Goal: Task Accomplishment & Management: Manage account settings

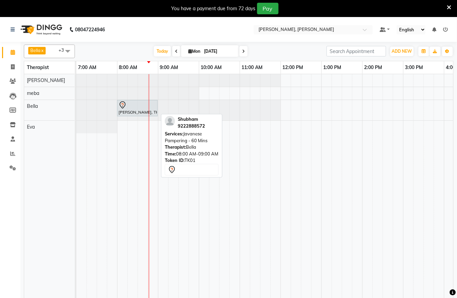
click at [130, 105] on div at bounding box center [137, 105] width 38 height 8
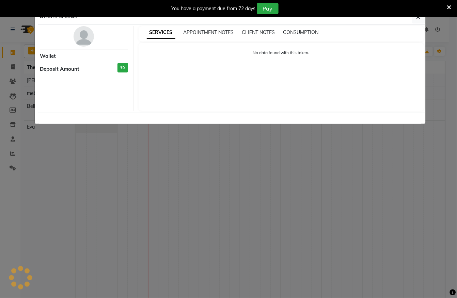
select select "7"
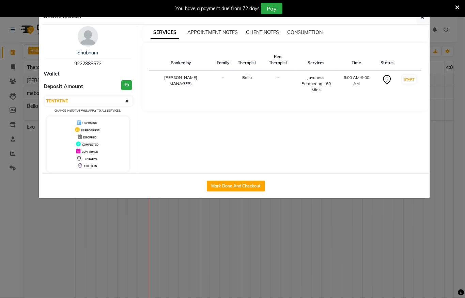
drag, startPoint x: 152, startPoint y: 261, endPoint x: 158, endPoint y: 249, distance: 13.6
click at [154, 257] on ngb-modal-window "Client Detail [PERSON_NAME] 9222888572 Wallet Deposit Amount ₹0 Select IN SERVI…" at bounding box center [232, 149] width 465 height 298
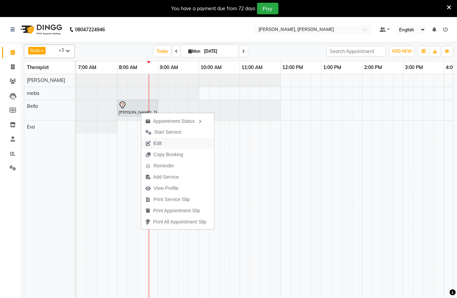
click at [172, 142] on button "Edit" at bounding box center [177, 143] width 73 height 11
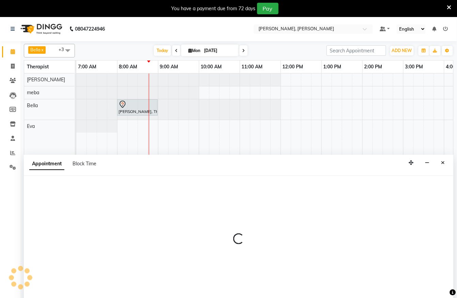
select select "tentative"
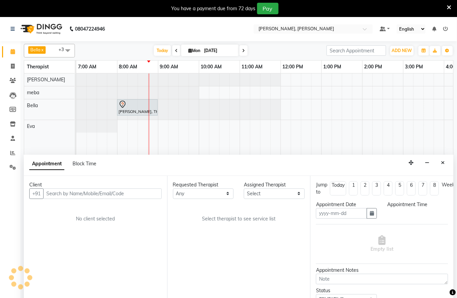
scroll to position [3, 0]
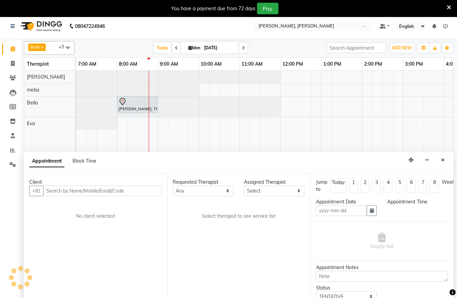
type input "[DATE]"
select select "480"
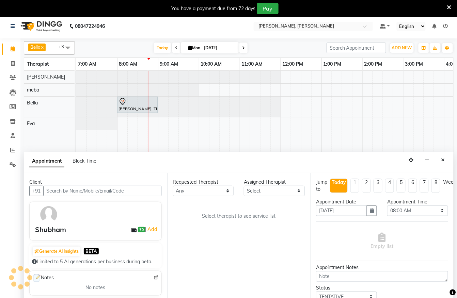
select select "66488"
select select "3172"
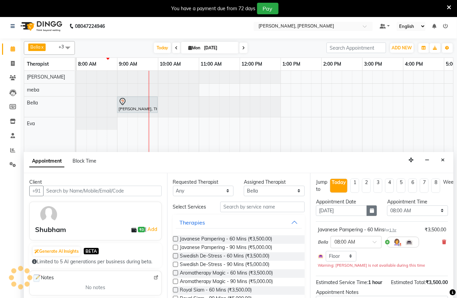
scroll to position [0, 41]
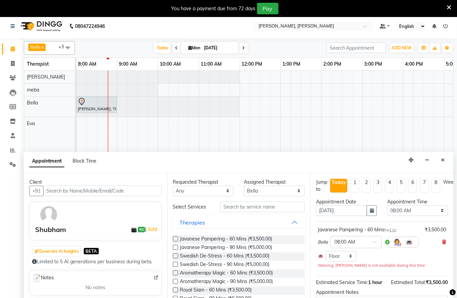
click at [442, 243] on icon at bounding box center [444, 242] width 4 height 5
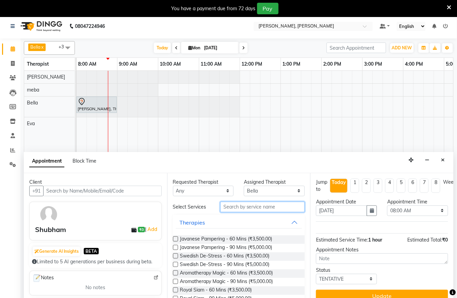
click at [256, 205] on input "text" at bounding box center [262, 207] width 84 height 11
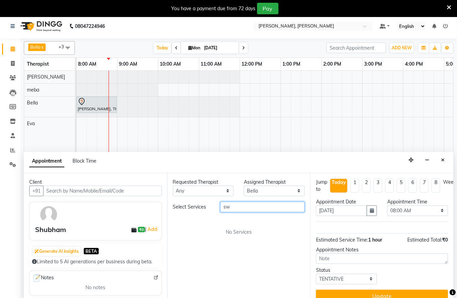
type input "s"
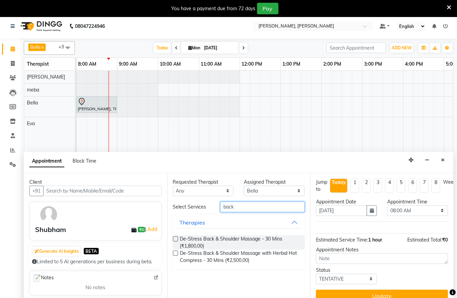
type input "back"
click at [173, 239] on label at bounding box center [175, 239] width 5 height 5
click at [173, 239] on input "checkbox" at bounding box center [175, 240] width 4 height 4
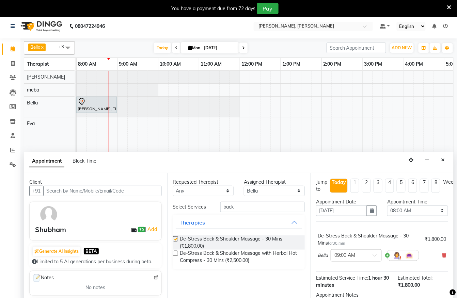
checkbox input "false"
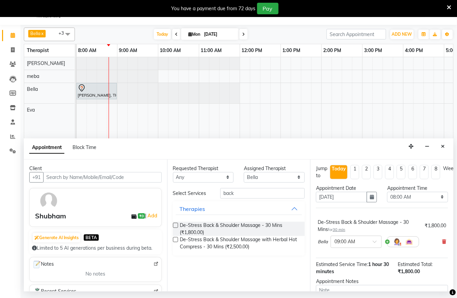
scroll to position [56, 0]
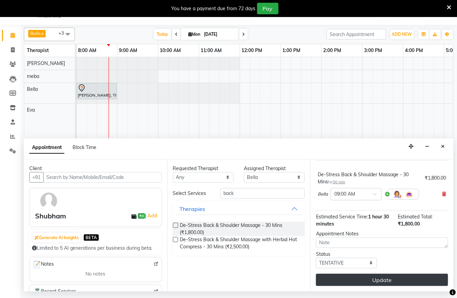
click at [400, 274] on button "Update" at bounding box center [382, 280] width 132 height 12
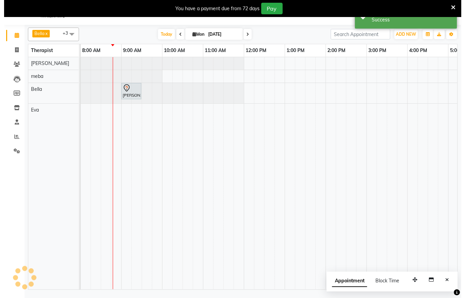
scroll to position [0, 0]
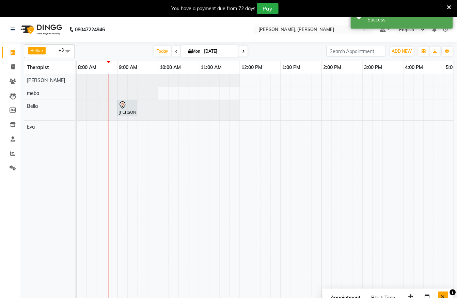
click at [442, 296] on icon "Close" at bounding box center [443, 296] width 4 height 5
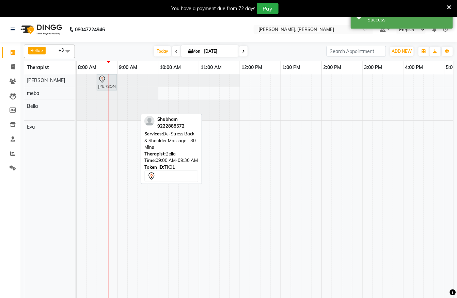
drag, startPoint x: 130, startPoint y: 106, endPoint x: 107, endPoint y: 84, distance: 32.0
click at [108, 82] on tbody "[PERSON_NAME], TK01, 09:00 AM-09:30 AM, De-Stress Back & Shoulder Massage - 30 …" at bounding box center [361, 103] width 653 height 59
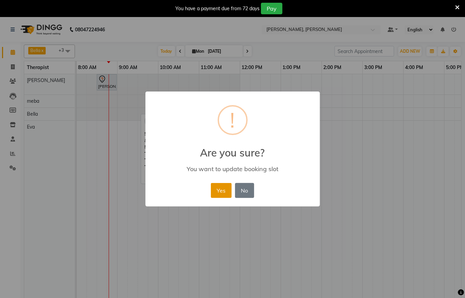
click at [217, 194] on button "Yes" at bounding box center [221, 190] width 21 height 15
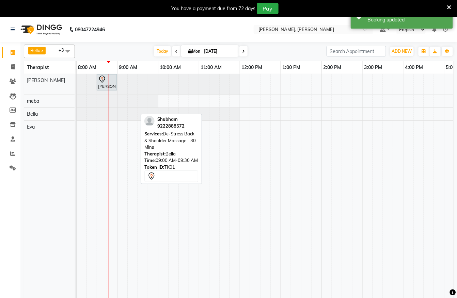
click at [63, 53] on span at bounding box center [68, 51] width 14 height 13
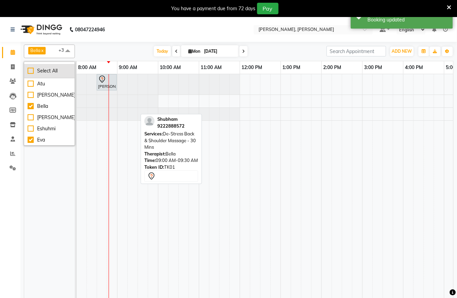
click at [28, 69] on div "Select All" at bounding box center [50, 70] width 44 height 7
checkbox input "true"
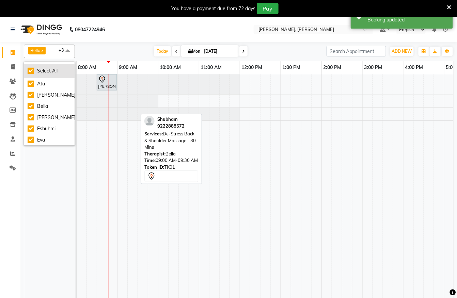
checkbox input "true"
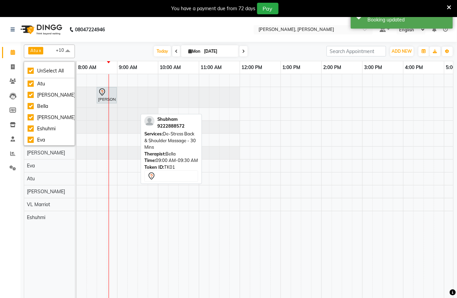
click at [65, 51] on span at bounding box center [68, 51] width 14 height 13
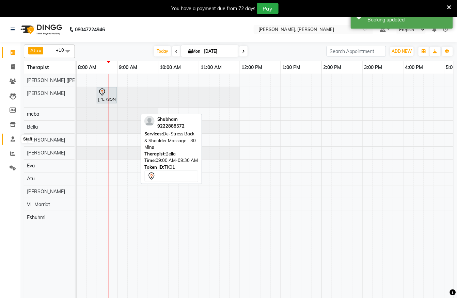
click at [13, 140] on icon at bounding box center [13, 138] width 4 height 5
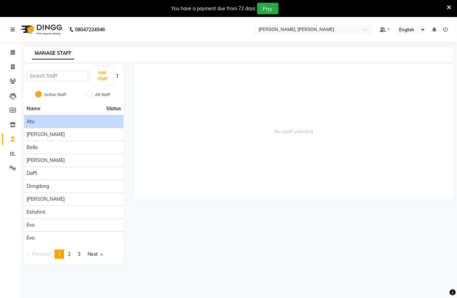
click at [92, 123] on div "Atu" at bounding box center [74, 121] width 94 height 7
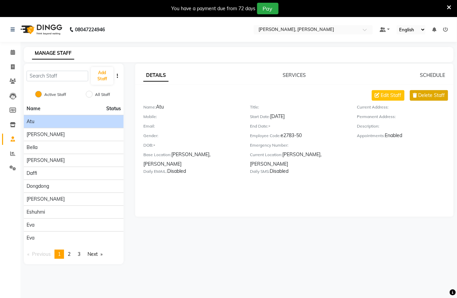
click at [420, 95] on span "Delete Staff" at bounding box center [431, 95] width 27 height 7
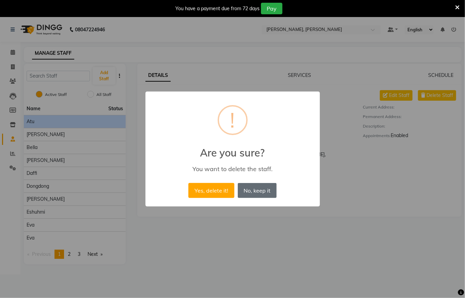
click at [255, 185] on button "No, keep it" at bounding box center [257, 190] width 39 height 15
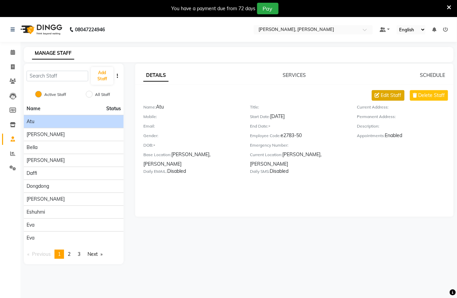
click at [381, 92] on span "Edit Staff" at bounding box center [391, 95] width 20 height 7
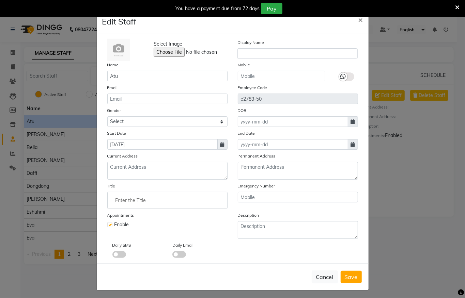
scroll to position [2, 0]
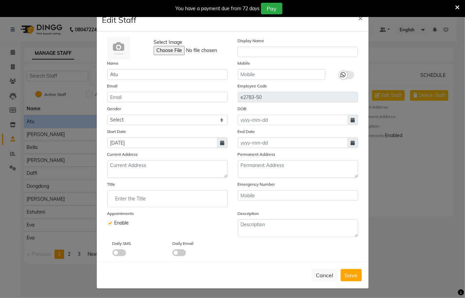
click at [107, 222] on label at bounding box center [109, 223] width 5 height 5
click at [107, 222] on input "checkbox" at bounding box center [109, 222] width 4 height 4
checkbox input "false"
click at [345, 273] on span "Save" at bounding box center [350, 275] width 13 height 7
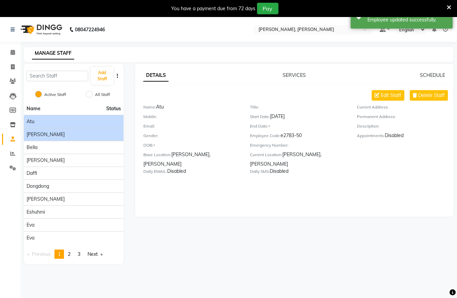
click at [75, 135] on div "[PERSON_NAME]" at bounding box center [74, 134] width 94 height 7
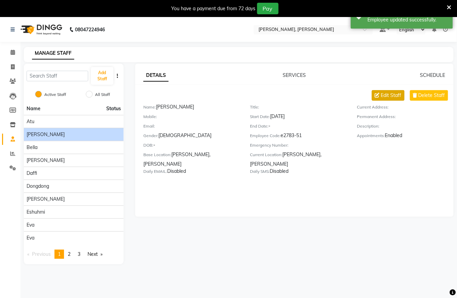
click at [384, 97] on span "Edit Staff" at bounding box center [391, 95] width 20 height 7
select select "[DEMOGRAPHIC_DATA]"
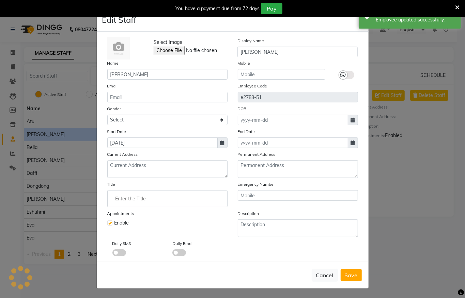
click at [107, 224] on label at bounding box center [109, 223] width 5 height 5
click at [107, 224] on input "checkbox" at bounding box center [109, 222] width 4 height 4
checkbox input "false"
click at [344, 274] on span "Save" at bounding box center [350, 275] width 13 height 7
select select
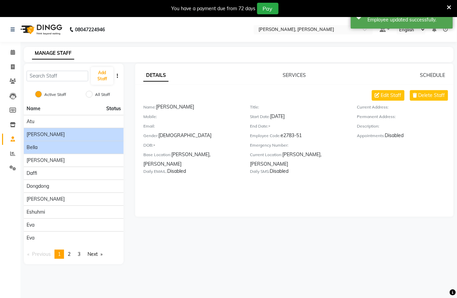
click at [76, 151] on li "Bella" at bounding box center [74, 147] width 100 height 13
click at [84, 150] on div "Bella" at bounding box center [74, 147] width 94 height 7
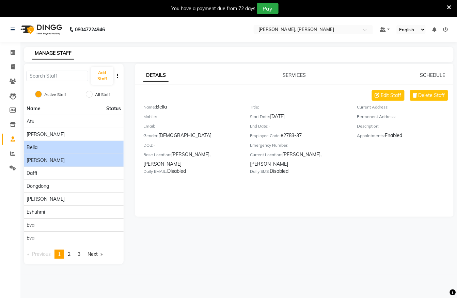
click at [99, 157] on div "[PERSON_NAME]" at bounding box center [74, 160] width 94 height 7
click at [90, 152] on li "Bella" at bounding box center [74, 147] width 100 height 13
click at [78, 146] on div "Bella" at bounding box center [74, 147] width 94 height 7
click at [432, 74] on link "SCHEDULE" at bounding box center [432, 75] width 25 height 6
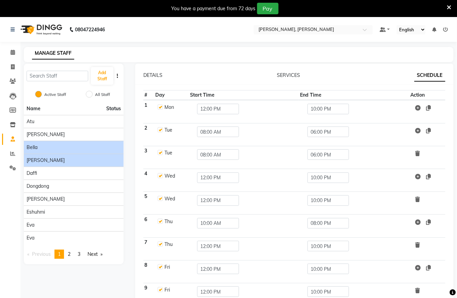
click at [102, 161] on div "[PERSON_NAME]" at bounding box center [74, 160] width 94 height 7
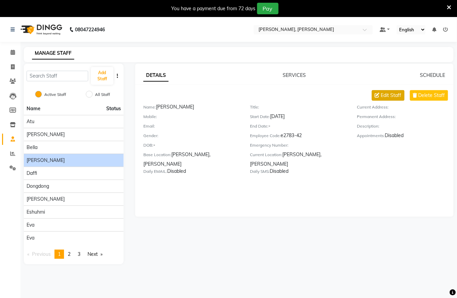
click at [388, 100] on button "Edit Staff" at bounding box center [388, 95] width 33 height 11
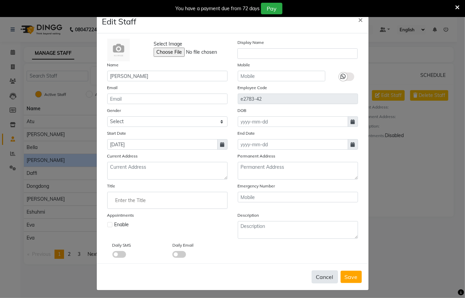
click at [319, 272] on button "Cancel" at bounding box center [324, 277] width 26 height 13
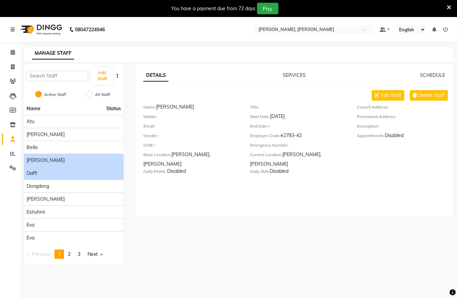
click at [64, 176] on div "Daffi" at bounding box center [74, 173] width 94 height 7
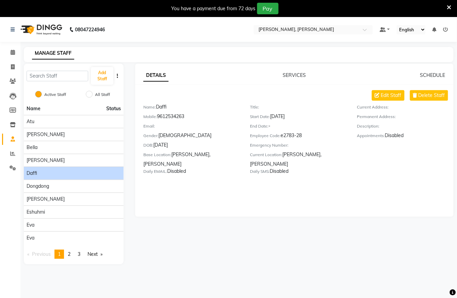
click at [389, 101] on div "Edit Staff Delete Staff Name: Daffi Mobile: [PHONE_NUMBER] Email: Gender: [DEMO…" at bounding box center [298, 133] width 310 height 87
click at [388, 98] on span "Edit Staff" at bounding box center [391, 95] width 20 height 7
select select "[DEMOGRAPHIC_DATA]"
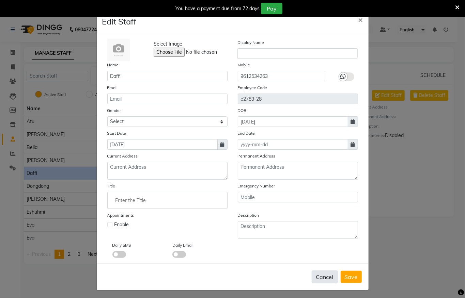
click at [328, 282] on button "Cancel" at bounding box center [324, 277] width 26 height 13
select select
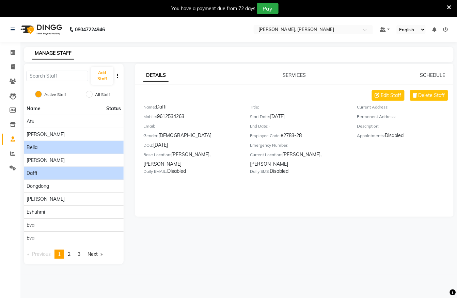
click at [85, 149] on div "Bella" at bounding box center [74, 147] width 94 height 7
click at [426, 74] on link "SCHEDULE" at bounding box center [432, 75] width 25 height 6
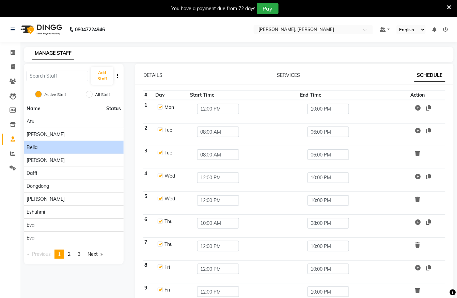
click at [161, 108] on label at bounding box center [160, 106] width 5 height 5
click at [161, 108] on input "checkbox" at bounding box center [160, 106] width 4 height 4
checkbox input "false"
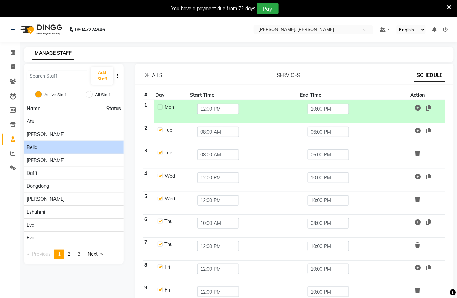
scroll to position [84, 0]
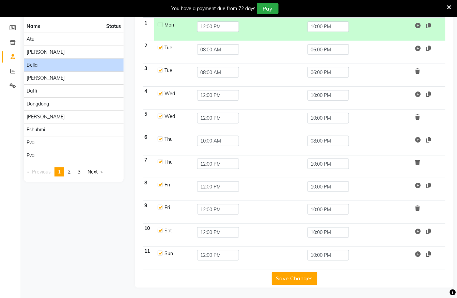
click at [289, 279] on button "Save Changes" at bounding box center [295, 278] width 46 height 13
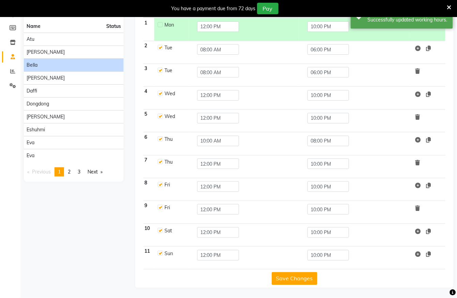
scroll to position [0, 0]
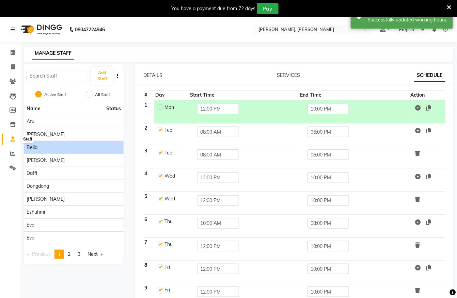
click at [12, 137] on icon at bounding box center [13, 138] width 4 height 5
click at [64, 184] on div "dongdong" at bounding box center [74, 186] width 94 height 7
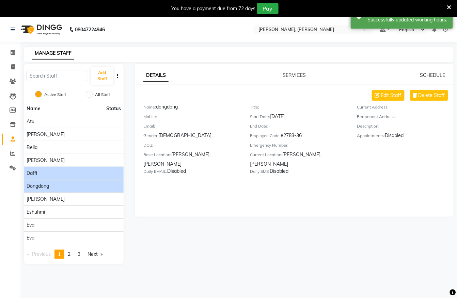
click at [80, 172] on div "Daffi" at bounding box center [74, 173] width 94 height 7
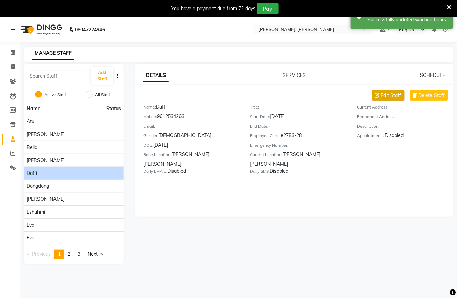
click at [387, 97] on span "Edit Staff" at bounding box center [391, 95] width 20 height 7
select select "[DEMOGRAPHIC_DATA]"
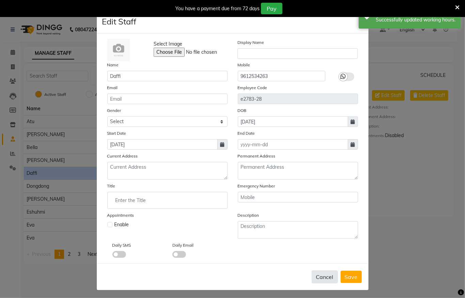
click at [317, 273] on button "Cancel" at bounding box center [324, 277] width 26 height 13
select select
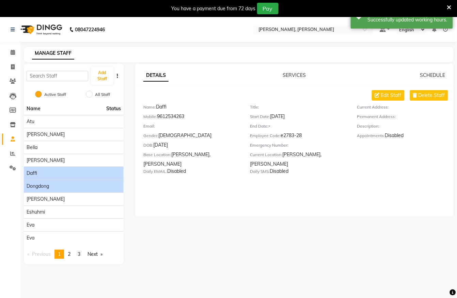
click at [96, 185] on div "dongdong" at bounding box center [74, 186] width 94 height 7
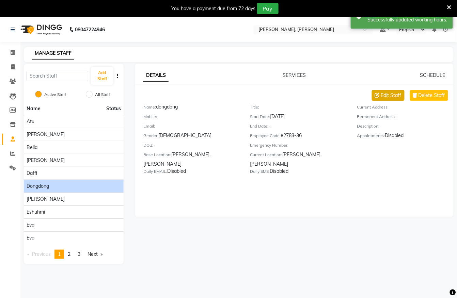
click at [376, 93] on icon at bounding box center [377, 95] width 5 height 5
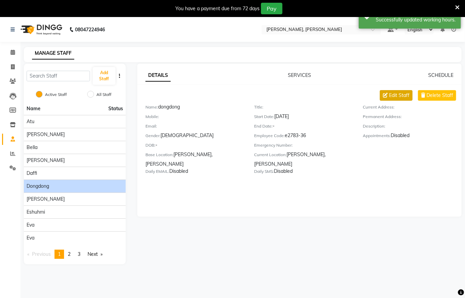
select select "[DEMOGRAPHIC_DATA]"
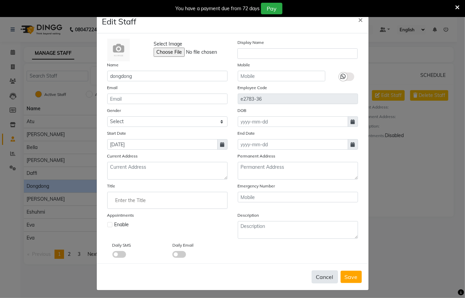
click at [320, 275] on button "Cancel" at bounding box center [324, 277] width 26 height 13
select select
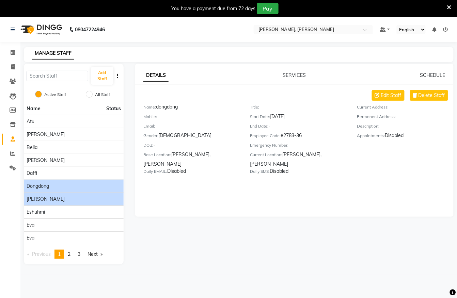
click at [74, 199] on div "[PERSON_NAME]" at bounding box center [74, 199] width 94 height 7
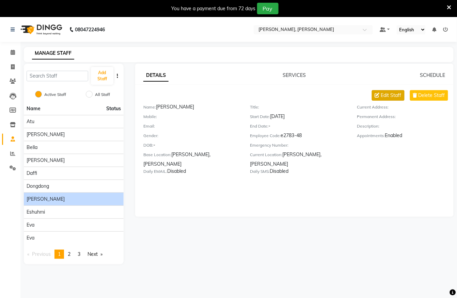
click at [380, 100] on button "Edit Staff" at bounding box center [388, 95] width 33 height 11
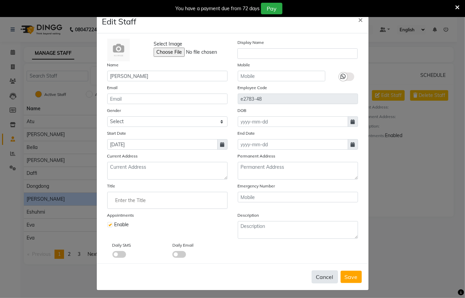
click at [319, 278] on button "Cancel" at bounding box center [324, 277] width 26 height 13
checkbox input "false"
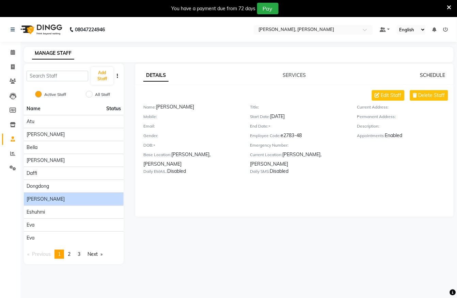
click at [437, 72] on link "SCHEDULE" at bounding box center [432, 75] width 25 height 6
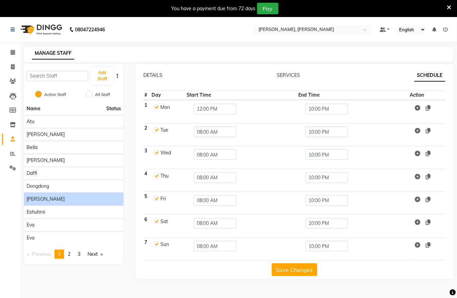
click at [288, 267] on button "Save Changes" at bounding box center [295, 269] width 46 height 13
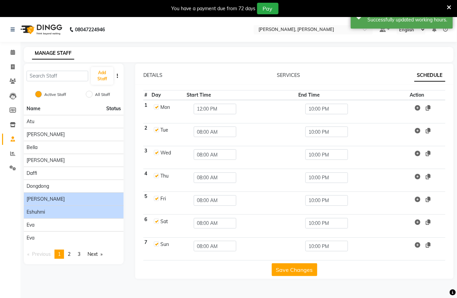
click at [57, 211] on div "Eshuhmi" at bounding box center [74, 212] width 94 height 7
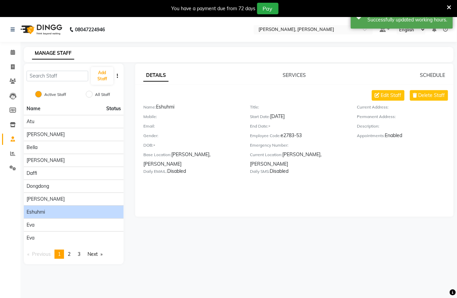
click at [379, 105] on label "Current Address:" at bounding box center [373, 107] width 32 height 6
click at [384, 93] on span "Edit Staff" at bounding box center [391, 95] width 20 height 7
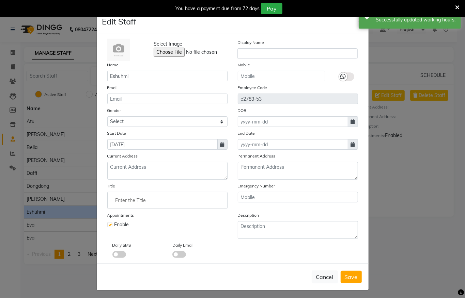
click at [107, 223] on label at bounding box center [109, 224] width 5 height 5
click at [107, 223] on input "checkbox" at bounding box center [109, 224] width 4 height 4
checkbox input "false"
click at [345, 278] on span "Save" at bounding box center [350, 277] width 13 height 7
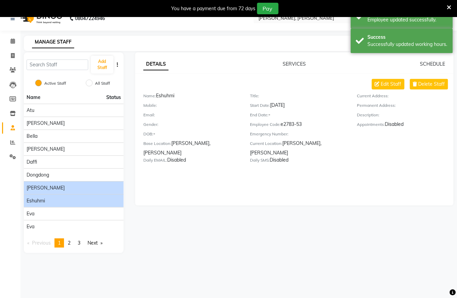
scroll to position [17, 0]
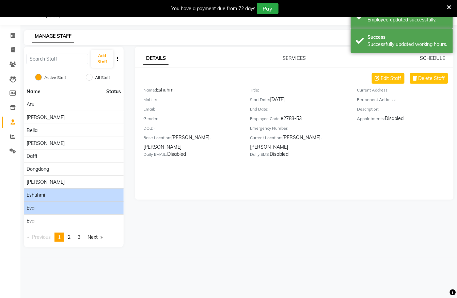
click at [61, 207] on div "eva" at bounding box center [74, 208] width 94 height 7
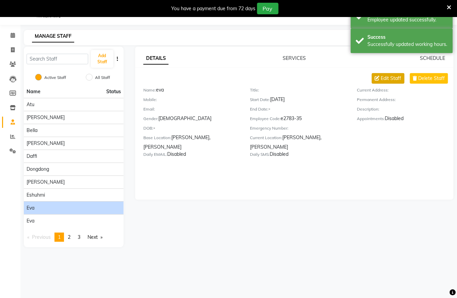
click at [393, 81] on span "Edit Staff" at bounding box center [391, 78] width 20 height 7
select select "[DEMOGRAPHIC_DATA]"
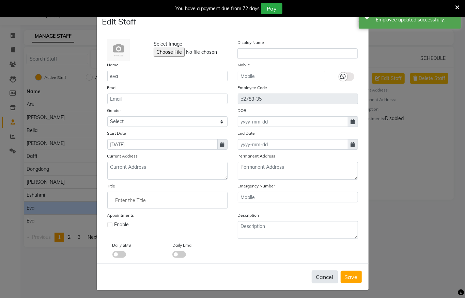
click at [318, 274] on button "Cancel" at bounding box center [324, 277] width 26 height 13
select select
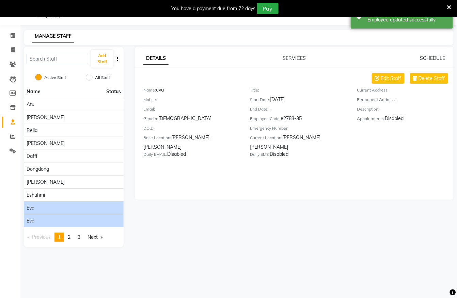
click at [52, 225] on div "Eva" at bounding box center [74, 220] width 94 height 7
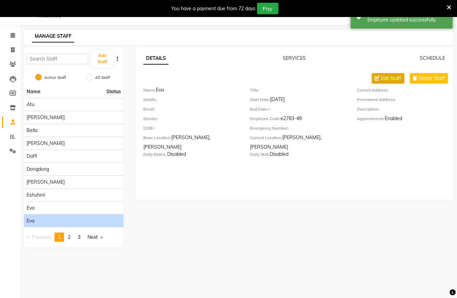
click at [396, 74] on button "Edit Staff" at bounding box center [388, 78] width 33 height 11
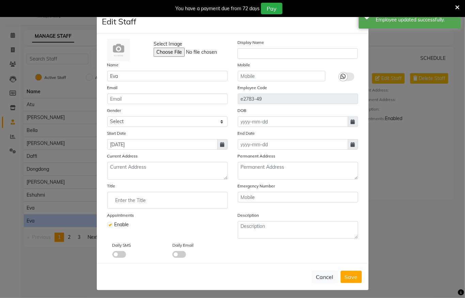
click at [107, 223] on label at bounding box center [109, 224] width 5 height 5
click at [107, 223] on input "checkbox" at bounding box center [109, 224] width 4 height 4
checkbox input "false"
click at [345, 275] on span "Save" at bounding box center [350, 277] width 13 height 7
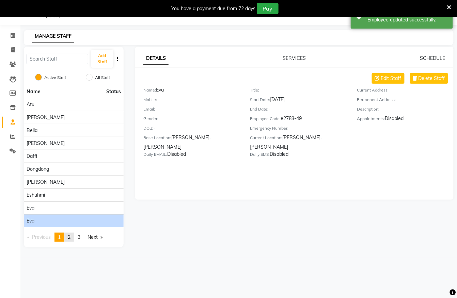
click at [68, 237] on link "page 2" at bounding box center [69, 237] width 10 height 9
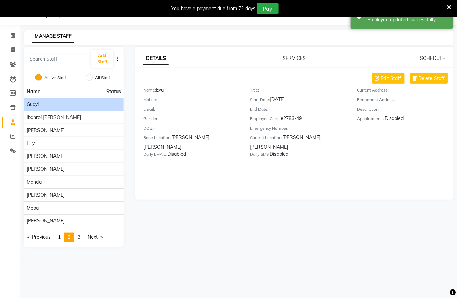
click at [68, 108] on div "Guayi" at bounding box center [74, 104] width 94 height 7
click at [397, 79] on span "Edit Staff" at bounding box center [391, 78] width 20 height 7
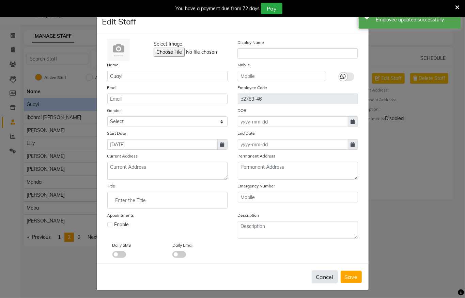
click at [325, 274] on button "Cancel" at bounding box center [324, 277] width 26 height 13
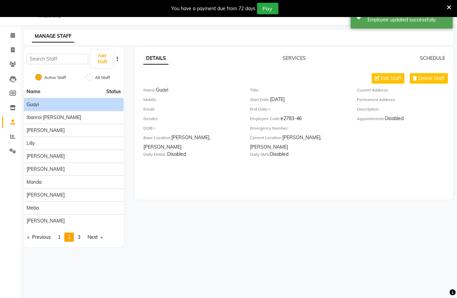
click at [435, 52] on div "DETAILS SERVICES SCHEDULE Edit Staff Delete Staff Name: Guayi Mobile: Email: Ge…" at bounding box center [294, 123] width 318 height 153
click at [433, 56] on link "SCHEDULE" at bounding box center [432, 58] width 25 height 6
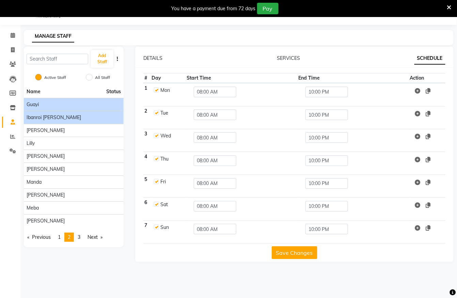
click at [82, 116] on div "Ibanroi [PERSON_NAME]" at bounding box center [74, 117] width 94 height 7
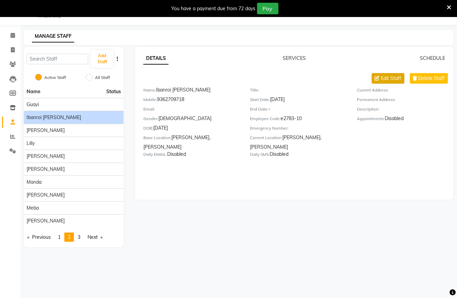
click at [394, 75] on span "Edit Staff" at bounding box center [391, 78] width 20 height 7
select select "[DEMOGRAPHIC_DATA]"
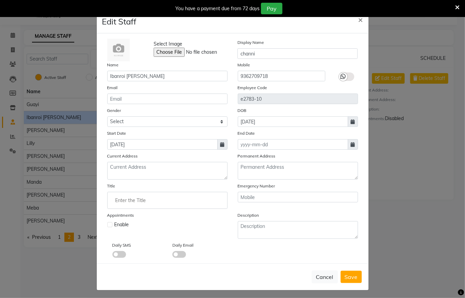
drag, startPoint x: 323, startPoint y: 274, endPoint x: 402, endPoint y: 159, distance: 139.1
click at [324, 274] on button "Cancel" at bounding box center [324, 277] width 26 height 13
select select
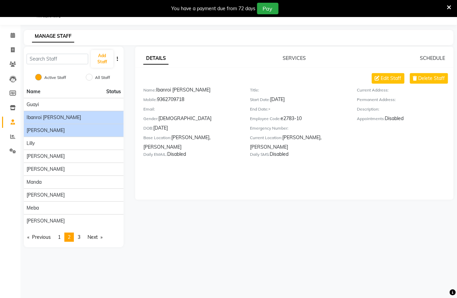
click at [86, 125] on li "[PERSON_NAME]" at bounding box center [74, 130] width 100 height 13
click at [100, 135] on li "[PERSON_NAME]" at bounding box center [74, 130] width 100 height 13
drag, startPoint x: 100, startPoint y: 133, endPoint x: 96, endPoint y: 142, distance: 9.6
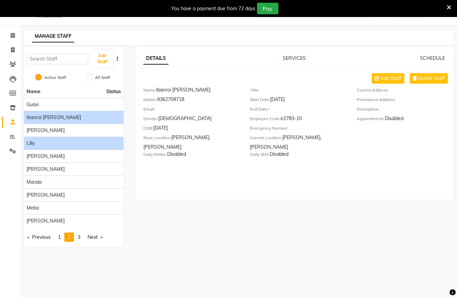
click at [99, 133] on div "[PERSON_NAME]" at bounding box center [74, 130] width 94 height 7
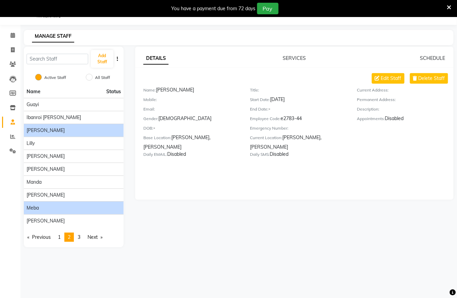
click at [67, 214] on li "meba" at bounding box center [74, 207] width 100 height 13
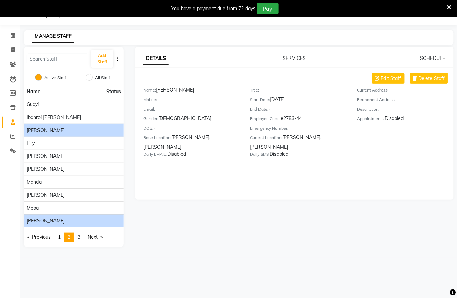
click at [87, 218] on li "[PERSON_NAME]" at bounding box center [74, 220] width 100 height 13
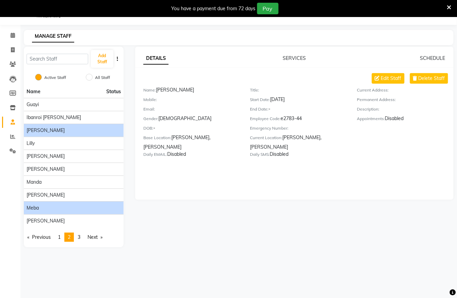
click at [87, 206] on div "meba" at bounding box center [74, 208] width 94 height 7
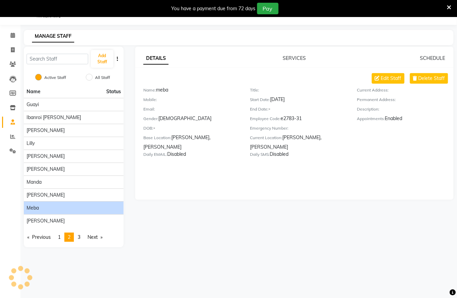
click at [87, 206] on div "meba" at bounding box center [74, 208] width 94 height 7
click at [422, 60] on link "SCHEDULE" at bounding box center [432, 58] width 25 height 6
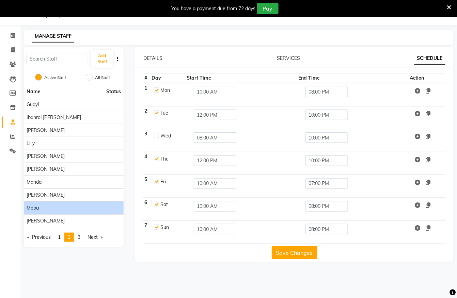
click at [108, 207] on div "meba" at bounding box center [74, 208] width 94 height 7
click at [98, 211] on div "meba" at bounding box center [74, 208] width 94 height 7
click at [74, 218] on li "[PERSON_NAME]" at bounding box center [74, 220] width 100 height 13
click at [98, 196] on div "[PERSON_NAME]" at bounding box center [74, 195] width 94 height 7
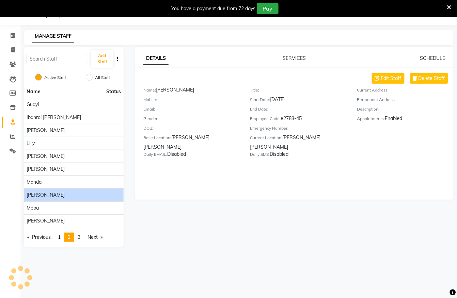
click at [98, 196] on div "[PERSON_NAME]" at bounding box center [74, 195] width 94 height 7
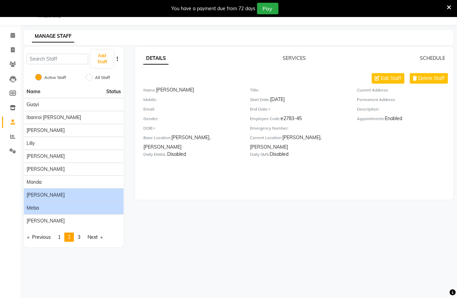
click at [86, 210] on div "meba" at bounding box center [74, 208] width 94 height 7
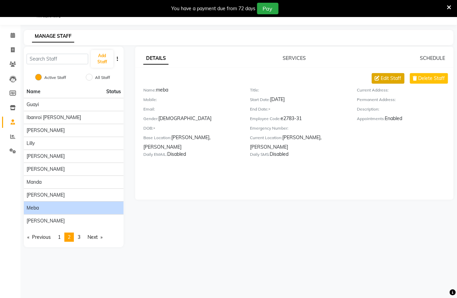
click at [391, 83] on button "Edit Staff" at bounding box center [388, 78] width 33 height 11
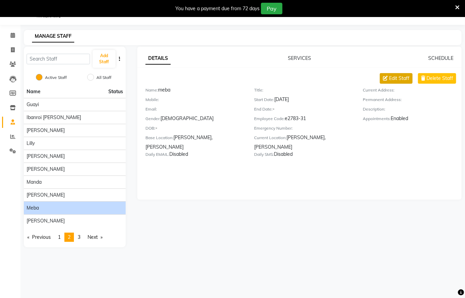
select select "[DEMOGRAPHIC_DATA]"
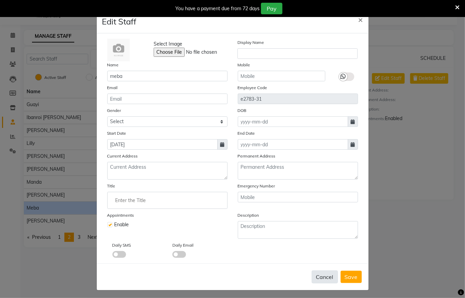
click at [319, 271] on button "Cancel" at bounding box center [324, 277] width 26 height 13
select select
checkbox input "false"
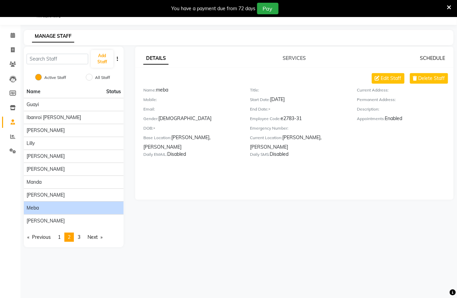
click at [444, 58] on link "SCHEDULE" at bounding box center [432, 58] width 25 height 6
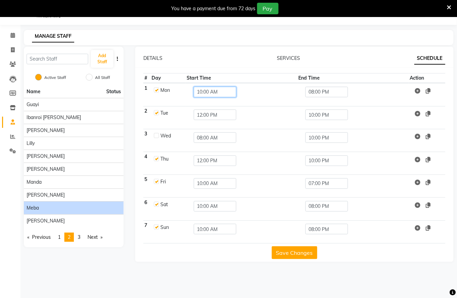
click at [223, 87] on input "10:00 AM" at bounding box center [215, 92] width 42 height 11
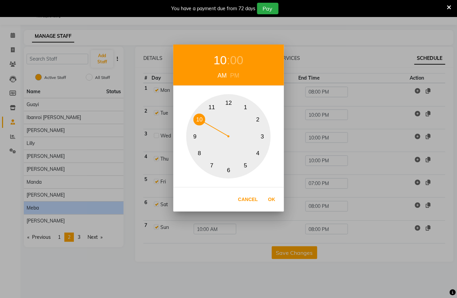
click at [209, 106] on button "11" at bounding box center [212, 107] width 12 height 12
click at [236, 71] on div "PM" at bounding box center [234, 75] width 13 height 9
click at [226, 103] on button "12" at bounding box center [229, 103] width 12 height 12
click at [272, 199] on button "Ok" at bounding box center [272, 200] width 14 height 14
type input "12:00 PM"
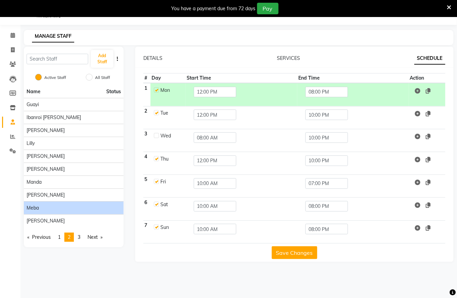
click at [98, 235] on link "Next page" at bounding box center [95, 237] width 22 height 9
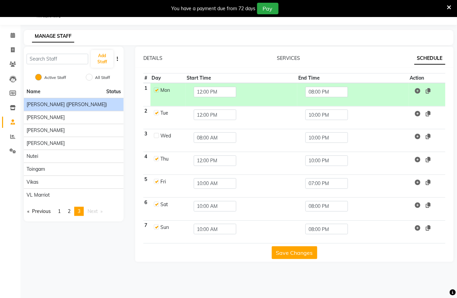
click at [98, 101] on div "[PERSON_NAME] ([PERSON_NAME])" at bounding box center [74, 104] width 94 height 7
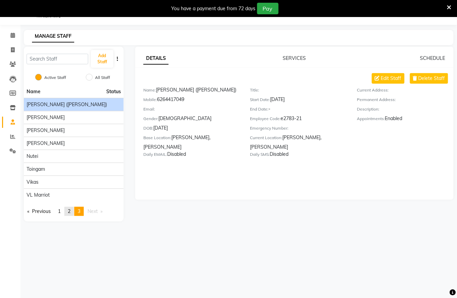
click at [70, 212] on span "2" at bounding box center [69, 211] width 3 height 6
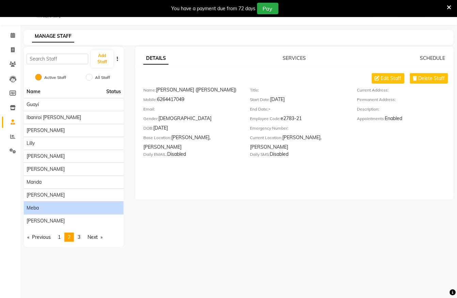
click at [80, 206] on div "meba" at bounding box center [74, 208] width 94 height 7
click at [396, 78] on span "Edit Staff" at bounding box center [391, 78] width 20 height 7
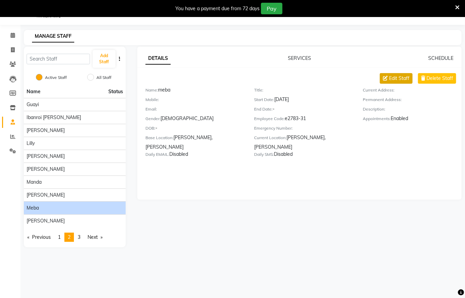
select select "[DEMOGRAPHIC_DATA]"
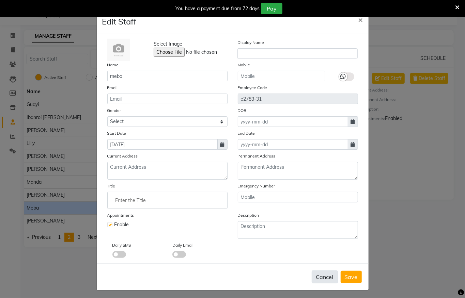
click at [316, 277] on button "Cancel" at bounding box center [324, 277] width 26 height 13
select select
checkbox input "false"
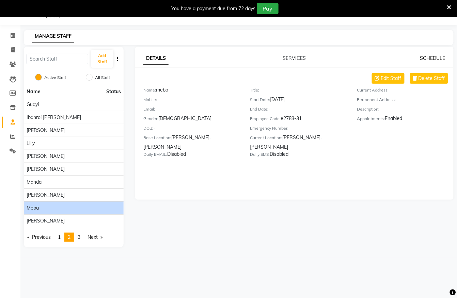
click at [443, 56] on link "SCHEDULE" at bounding box center [432, 58] width 25 height 6
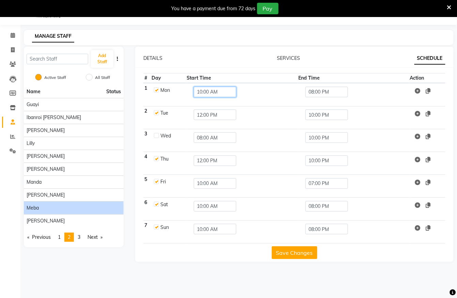
click at [218, 95] on input "10:00 AM" at bounding box center [215, 92] width 42 height 11
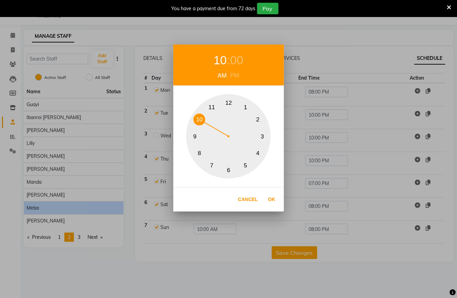
click at [238, 73] on div "PM" at bounding box center [234, 75] width 13 height 9
click at [232, 105] on button "12" at bounding box center [229, 103] width 12 height 12
click at [229, 103] on button "12" at bounding box center [229, 103] width 12 height 12
click at [271, 201] on button "Ok" at bounding box center [272, 200] width 14 height 14
type input "12:00 PM"
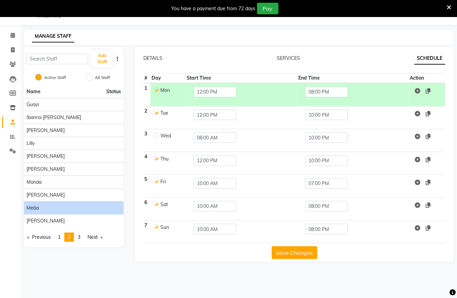
click at [286, 251] on button "Save Changes" at bounding box center [295, 252] width 46 height 13
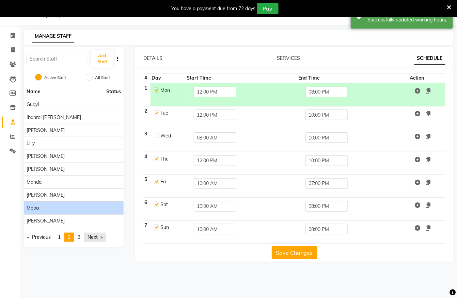
click at [91, 238] on link "Next page" at bounding box center [95, 237] width 22 height 9
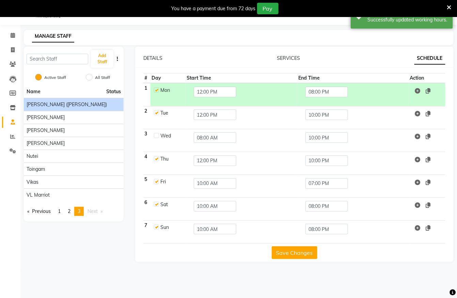
click at [59, 105] on div "[PERSON_NAME] ([PERSON_NAME])" at bounding box center [74, 104] width 94 height 7
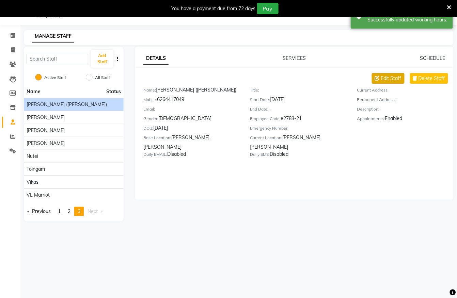
click at [384, 80] on span "Edit Staff" at bounding box center [391, 78] width 20 height 7
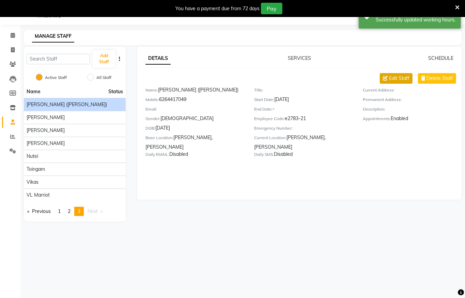
select select "[DEMOGRAPHIC_DATA]"
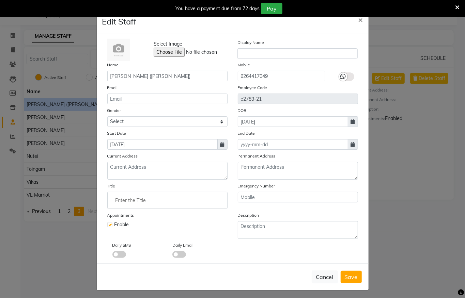
click at [108, 225] on label at bounding box center [109, 224] width 5 height 5
click at [108, 225] on input "checkbox" at bounding box center [109, 224] width 4 height 4
checkbox input "false"
click at [340, 276] on button "Save" at bounding box center [350, 277] width 21 height 12
select select
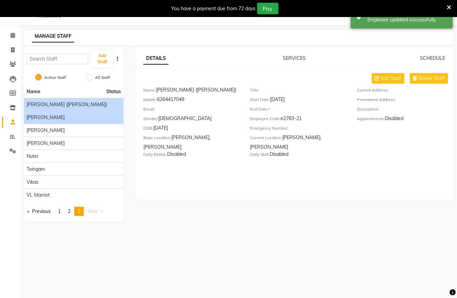
click at [65, 114] on div "[PERSON_NAME]" at bounding box center [74, 117] width 94 height 7
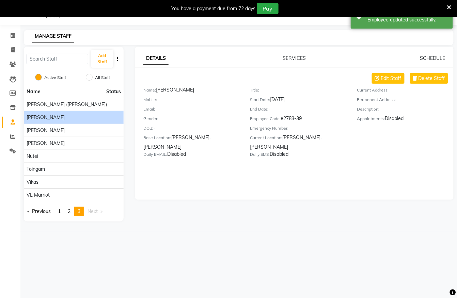
click at [375, 84] on div "Edit Staff Delete Staff Name: [PERSON_NAME] Mobile: Email: Gender: DOB: - Base …" at bounding box center [298, 116] width 310 height 87
click at [383, 71] on div "DETAILS SERVICES SCHEDULE Edit Staff Delete Staff Name: [PERSON_NAME] Mobile: E…" at bounding box center [294, 109] width 318 height 108
click at [383, 79] on span "Edit Staff" at bounding box center [391, 78] width 20 height 7
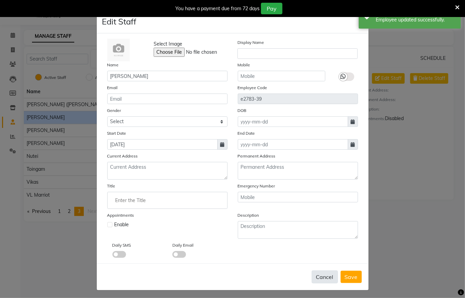
click at [317, 277] on button "Cancel" at bounding box center [324, 277] width 26 height 13
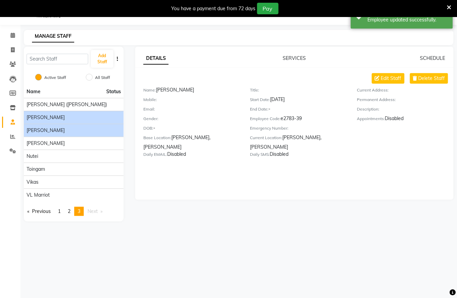
click at [48, 134] on div "[PERSON_NAME]" at bounding box center [74, 130] width 94 height 7
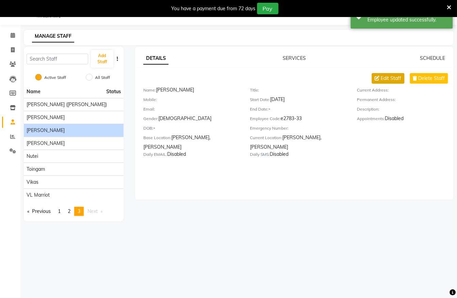
click at [381, 82] on span "Edit Staff" at bounding box center [391, 78] width 20 height 7
select select "[DEMOGRAPHIC_DATA]"
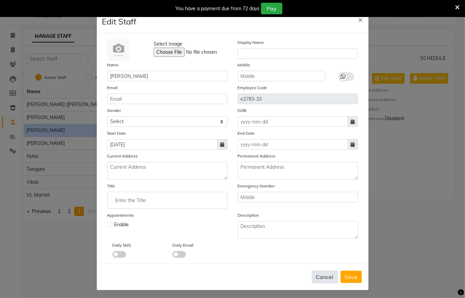
click at [320, 277] on button "Cancel" at bounding box center [324, 277] width 26 height 13
select select
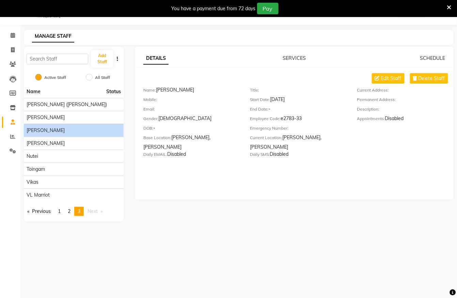
click at [10, 29] on li "Calendar" at bounding box center [10, 35] width 20 height 15
click at [11, 34] on icon at bounding box center [13, 35] width 4 height 5
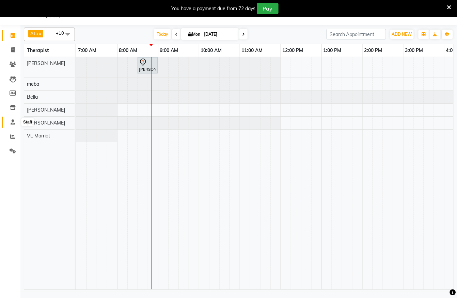
click at [11, 122] on icon at bounding box center [13, 121] width 4 height 5
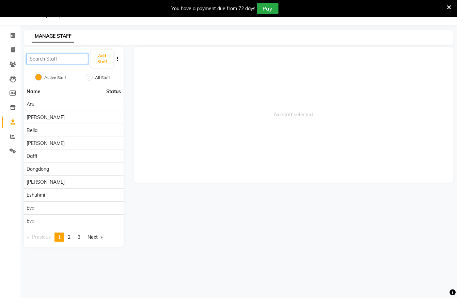
click at [68, 60] on input "text" at bounding box center [58, 59] width 62 height 11
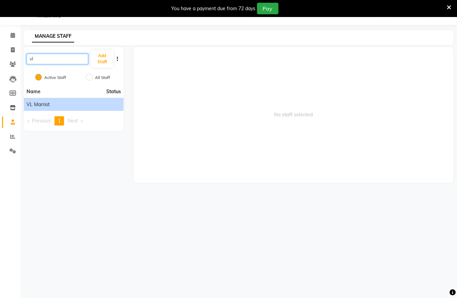
type input "vl"
click at [65, 108] on div "VL Marriot" at bounding box center [74, 104] width 94 height 7
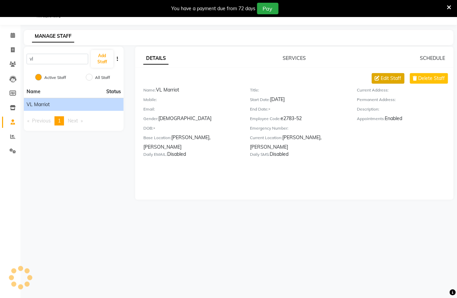
click at [386, 80] on span "Edit Staff" at bounding box center [391, 78] width 20 height 7
select select "[DEMOGRAPHIC_DATA]"
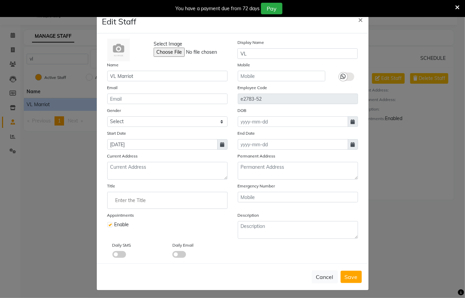
click at [102, 221] on div "Appointments Enable" at bounding box center [167, 225] width 130 height 27
click at [108, 225] on label at bounding box center [109, 224] width 5 height 5
click at [108, 225] on input "checkbox" at bounding box center [109, 224] width 4 height 4
checkbox input "false"
click at [344, 278] on span "Save" at bounding box center [350, 277] width 13 height 7
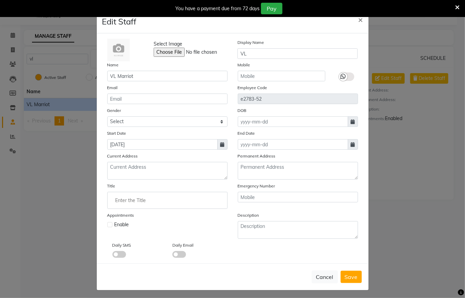
select select
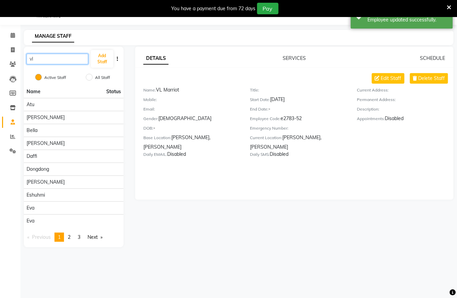
click at [63, 58] on input "vl" at bounding box center [58, 59] width 62 height 11
type input "v"
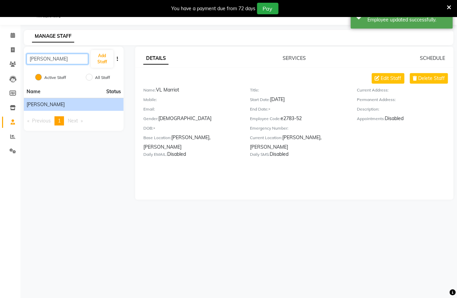
type input "[PERSON_NAME]"
click at [32, 99] on li "[PERSON_NAME]" at bounding box center [74, 104] width 100 height 13
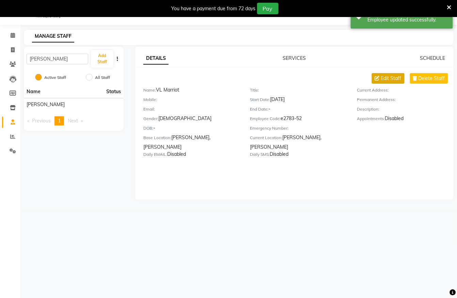
click at [390, 77] on span "Edit Staff" at bounding box center [391, 78] width 20 height 7
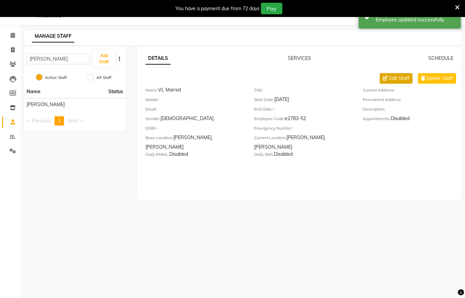
select select "[DEMOGRAPHIC_DATA]"
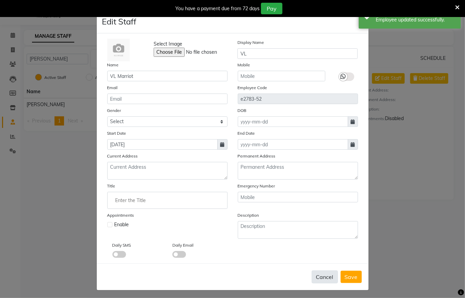
click at [325, 276] on button "Cancel" at bounding box center [324, 277] width 26 height 13
select select
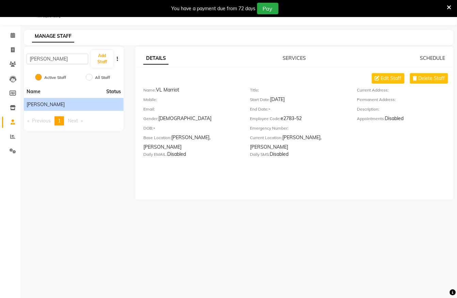
click at [78, 103] on div "[PERSON_NAME]" at bounding box center [74, 104] width 94 height 7
click at [426, 57] on link "SCHEDULE" at bounding box center [432, 58] width 25 height 6
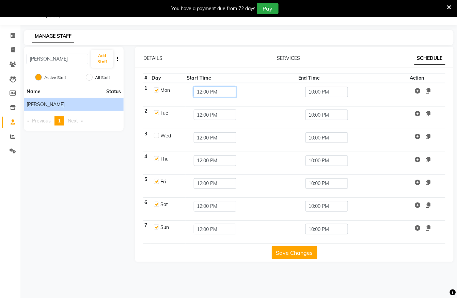
click at [211, 94] on input "12:00 PM" at bounding box center [215, 92] width 42 height 11
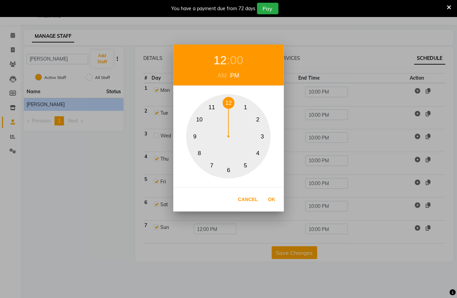
click at [225, 73] on div "AM" at bounding box center [222, 75] width 13 height 9
click at [200, 151] on button "8" at bounding box center [199, 153] width 12 height 12
click at [266, 198] on button "Ok" at bounding box center [272, 200] width 14 height 14
type input "08:00 AM"
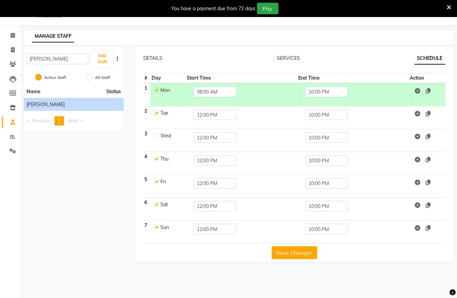
drag, startPoint x: 283, startPoint y: 253, endPoint x: 295, endPoint y: 111, distance: 143.0
click at [297, 113] on div "# Day Start Time End Time Action 1 Mon 08:00 AM 10:00 PM 2 Tue 12:00 PM 10:00 P…" at bounding box center [294, 166] width 302 height 186
click at [316, 93] on input "10:00 PM" at bounding box center [326, 92] width 42 height 11
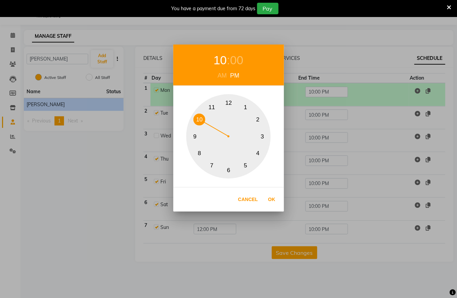
click at [227, 172] on button "6" at bounding box center [229, 170] width 12 height 12
click at [272, 199] on button "Ok" at bounding box center [272, 200] width 14 height 14
type input "06:00 PM"
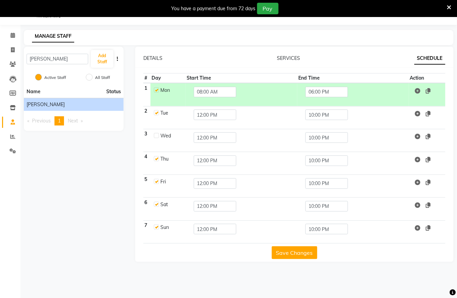
click at [276, 253] on button "Save Changes" at bounding box center [295, 252] width 46 height 13
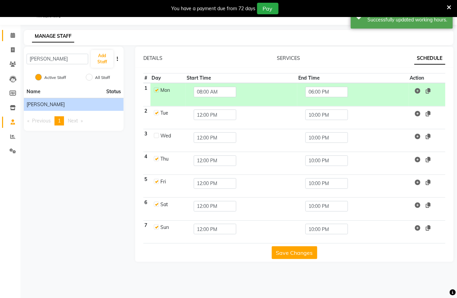
click at [12, 40] on link "Calendar" at bounding box center [10, 35] width 16 height 11
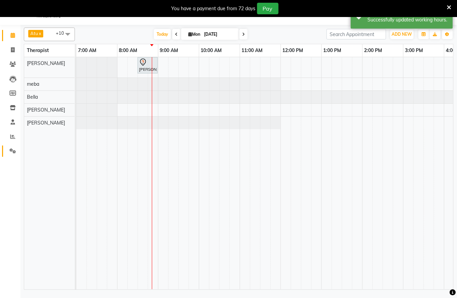
click at [14, 146] on link "Settings" at bounding box center [10, 151] width 16 height 11
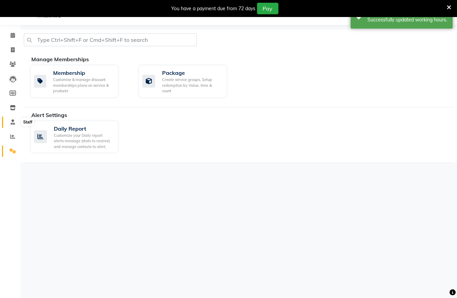
click at [14, 121] on icon at bounding box center [13, 121] width 4 height 5
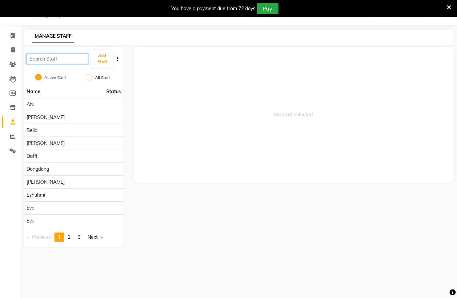
click at [66, 59] on input "text" at bounding box center [58, 59] width 62 height 11
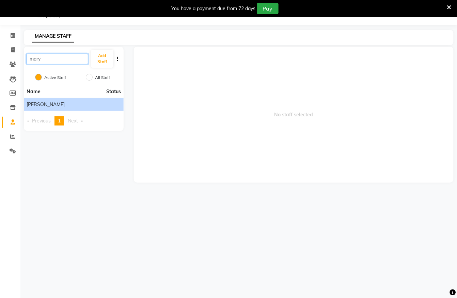
type input "mary"
click at [80, 101] on div "[PERSON_NAME]" at bounding box center [74, 104] width 94 height 7
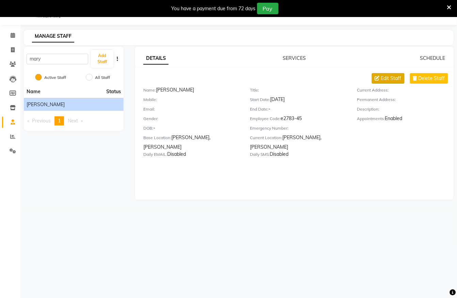
click at [382, 82] on button "Edit Staff" at bounding box center [388, 78] width 33 height 11
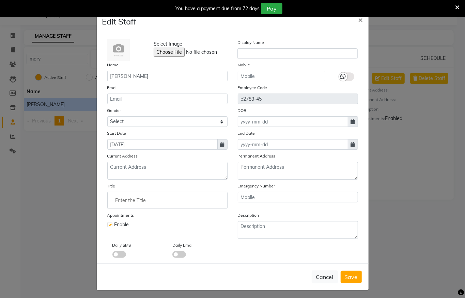
click at [107, 226] on div at bounding box center [109, 224] width 4 height 7
click at [107, 225] on label at bounding box center [109, 224] width 5 height 5
click at [107, 225] on input "checkbox" at bounding box center [109, 224] width 4 height 4
checkbox input "false"
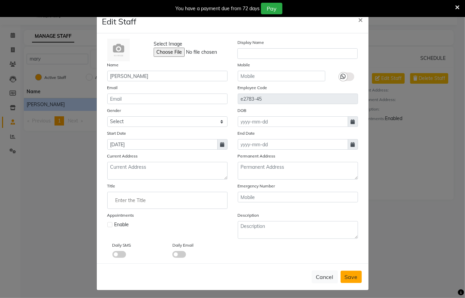
click at [352, 277] on span "Save" at bounding box center [350, 277] width 13 height 7
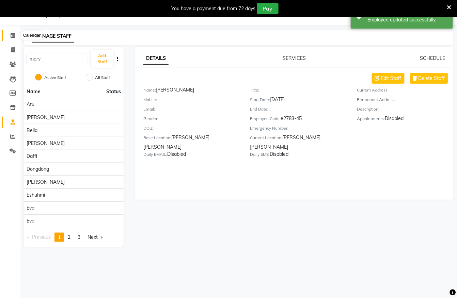
click at [11, 33] on icon at bounding box center [13, 35] width 4 height 5
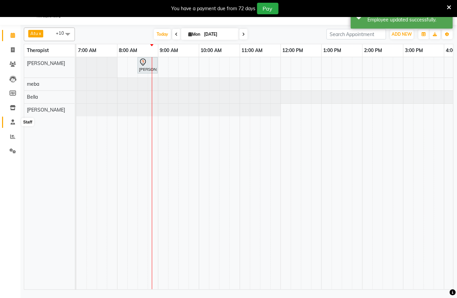
click at [12, 122] on icon at bounding box center [13, 121] width 4 height 5
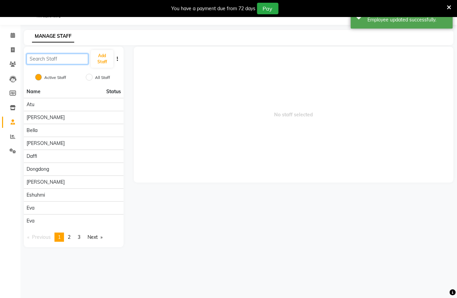
click at [62, 61] on input "text" at bounding box center [58, 59] width 62 height 11
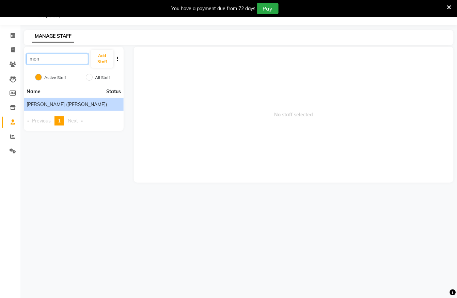
type input "mon"
click at [69, 106] on div "[PERSON_NAME] ([PERSON_NAME])" at bounding box center [74, 104] width 94 height 7
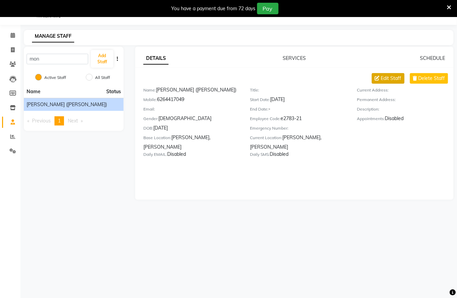
click at [381, 81] on span "Edit Staff" at bounding box center [391, 78] width 20 height 7
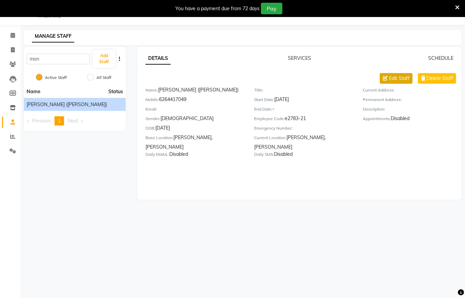
select select "[DEMOGRAPHIC_DATA]"
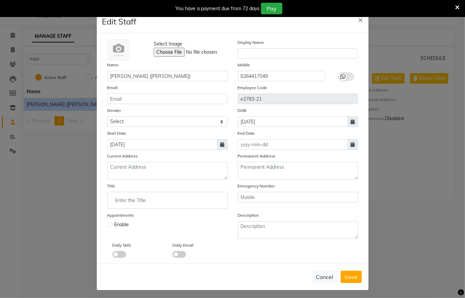
click at [107, 222] on label at bounding box center [109, 224] width 5 height 5
click at [107, 222] on input "checkbox" at bounding box center [109, 224] width 4 height 4
checkbox input "true"
click at [346, 271] on button "Save" at bounding box center [350, 277] width 21 height 12
select select
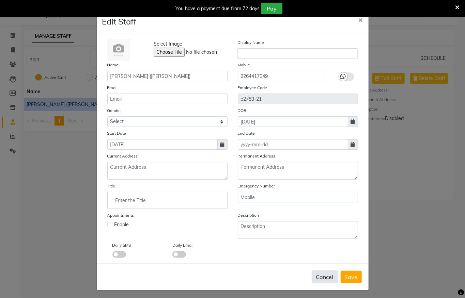
checkbox input "false"
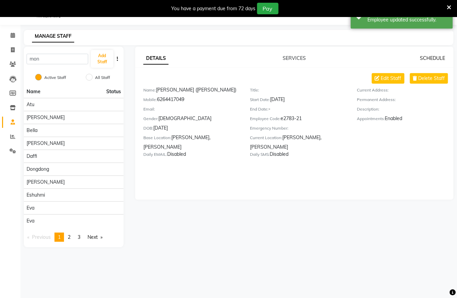
click at [425, 59] on link "SCHEDULE" at bounding box center [432, 58] width 25 height 6
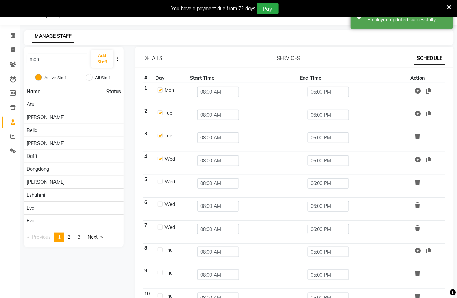
click at [161, 90] on label at bounding box center [160, 89] width 5 height 5
click at [161, 90] on input "checkbox" at bounding box center [160, 89] width 4 height 4
checkbox input "false"
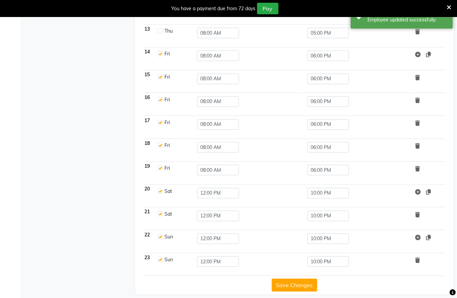
scroll to position [359, 0]
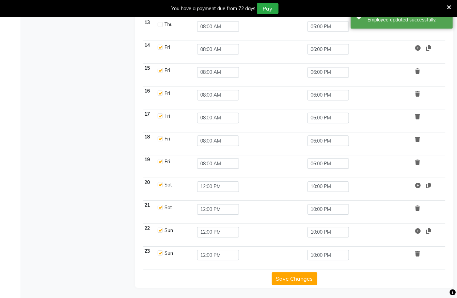
click at [308, 277] on button "Save Changes" at bounding box center [295, 278] width 46 height 13
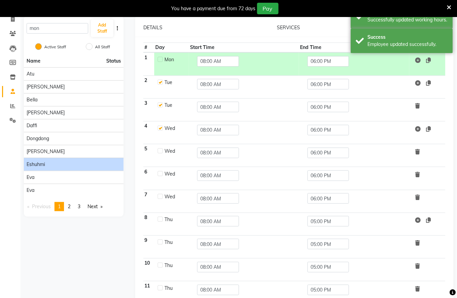
scroll to position [0, 0]
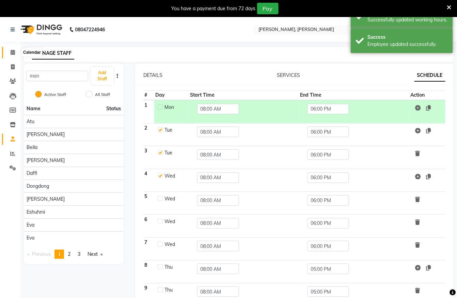
click at [18, 51] on span at bounding box center [13, 53] width 12 height 8
click at [11, 51] on icon at bounding box center [13, 52] width 4 height 5
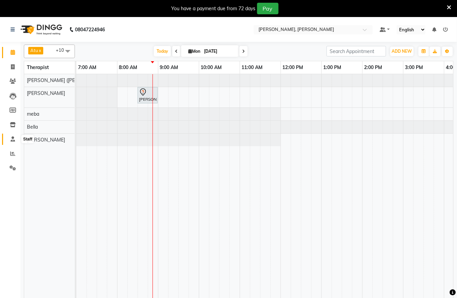
click at [7, 139] on span at bounding box center [13, 139] width 12 height 8
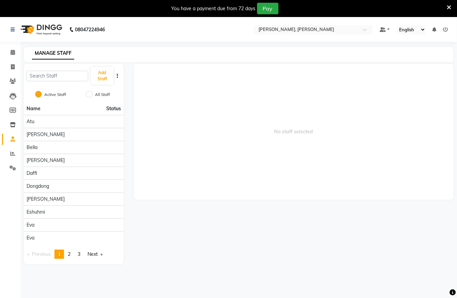
click at [56, 82] on div "Add Staff" at bounding box center [74, 76] width 100 height 25
click at [62, 77] on input "text" at bounding box center [58, 76] width 62 height 11
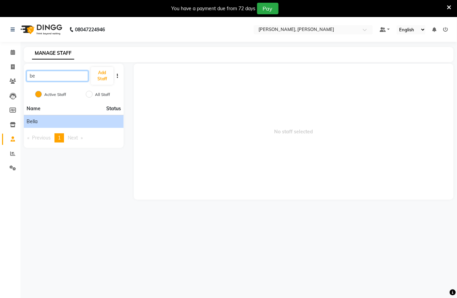
type input "be"
click at [71, 127] on li "Bella" at bounding box center [74, 121] width 100 height 13
click at [106, 123] on div "Bella" at bounding box center [74, 121] width 94 height 7
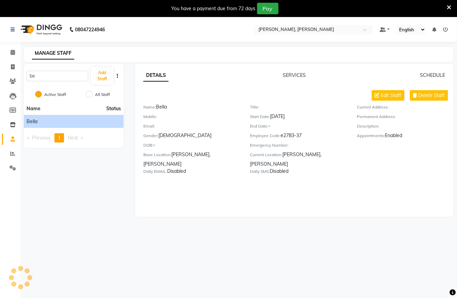
click at [387, 89] on div "DETAILS SERVICES SCHEDULE Edit Staff Delete Staff Name: [PERSON_NAME] Mobile: E…" at bounding box center [294, 126] width 318 height 108
click at [385, 95] on span "Edit Staff" at bounding box center [391, 95] width 20 height 7
select select "[DEMOGRAPHIC_DATA]"
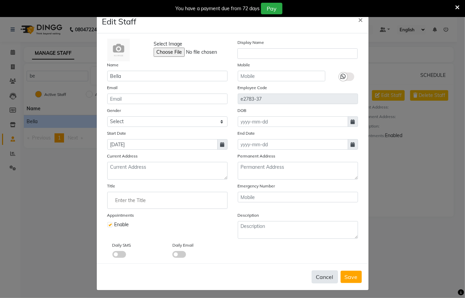
click at [323, 273] on button "Cancel" at bounding box center [324, 277] width 26 height 13
select select
checkbox input "false"
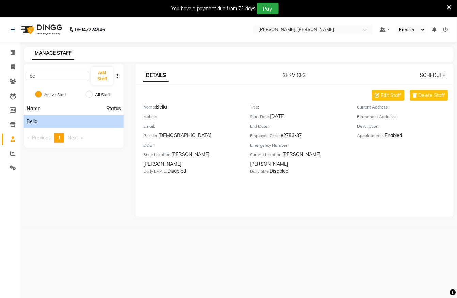
click at [441, 76] on link "SCHEDULE" at bounding box center [432, 75] width 25 height 6
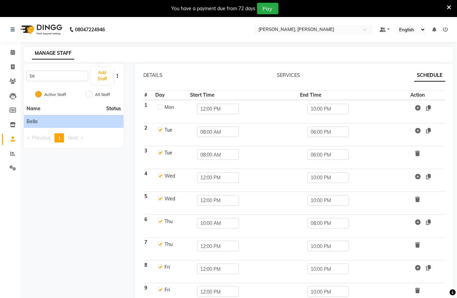
click at [159, 109] on label at bounding box center [160, 106] width 5 height 5
click at [159, 109] on input "checkbox" at bounding box center [160, 106] width 4 height 4
checkbox input "true"
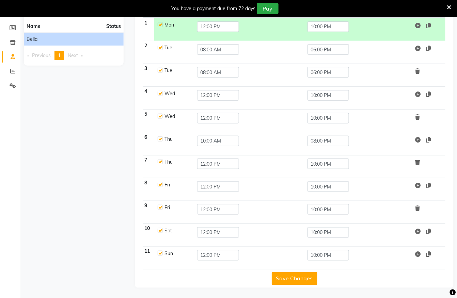
scroll to position [84, 0]
drag, startPoint x: 285, startPoint y: 276, endPoint x: 299, endPoint y: 194, distance: 83.9
click at [299, 195] on div "# Day Start Time End Time Action 1 Mon 12:00 PM 10:00 PM 2 Tue 08:00 AM 06:00 P…" at bounding box center [294, 146] width 302 height 277
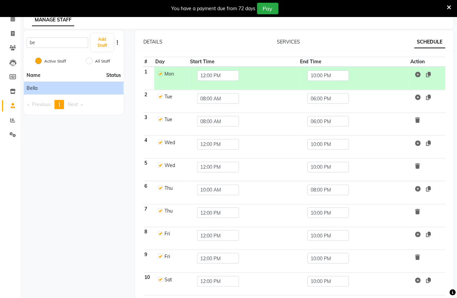
scroll to position [0, 0]
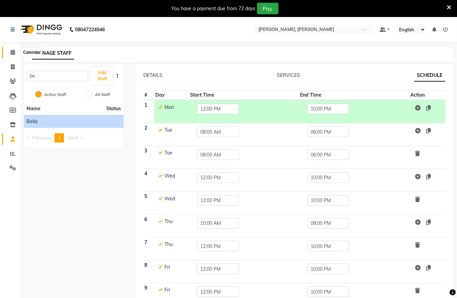
click at [16, 52] on span at bounding box center [13, 53] width 12 height 8
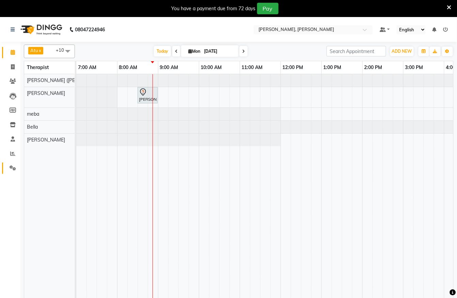
click at [5, 169] on link "Settings" at bounding box center [10, 168] width 16 height 11
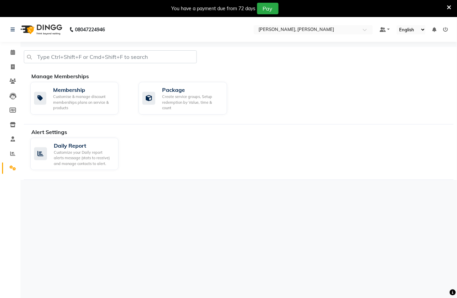
click at [15, 147] on li "Reports" at bounding box center [10, 154] width 20 height 15
click at [14, 152] on icon at bounding box center [12, 153] width 5 height 5
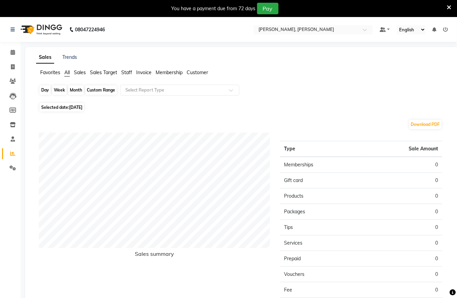
click at [43, 92] on div "Day" at bounding box center [44, 90] width 11 height 10
select select "9"
select select "2025"
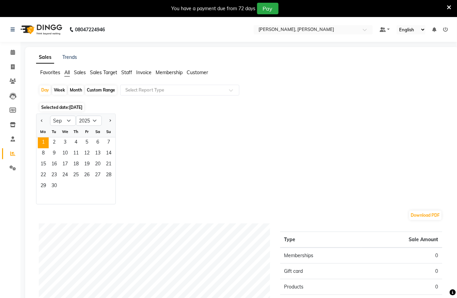
click at [38, 120] on div at bounding box center [43, 120] width 14 height 11
click at [43, 118] on button "Previous month" at bounding box center [41, 120] width 5 height 11
select select "8"
click at [108, 189] on span "31" at bounding box center [108, 186] width 11 height 11
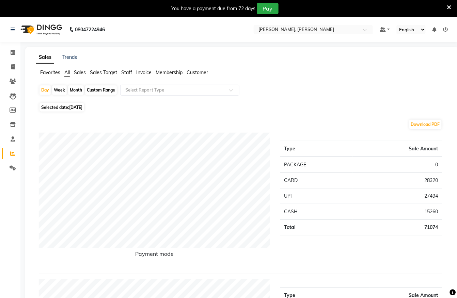
click at [101, 92] on div "Custom Range" at bounding box center [101, 90] width 32 height 10
select select "8"
select select "2025"
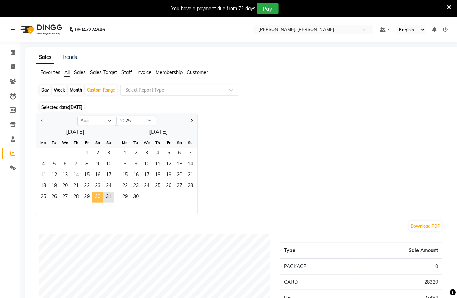
click at [96, 193] on span "30" at bounding box center [97, 197] width 11 height 11
click at [106, 197] on span "31" at bounding box center [108, 197] width 11 height 11
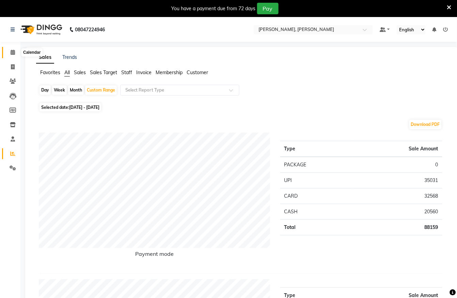
click at [12, 51] on icon at bounding box center [13, 52] width 4 height 5
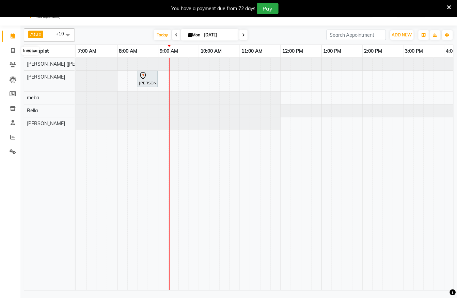
scroll to position [17, 0]
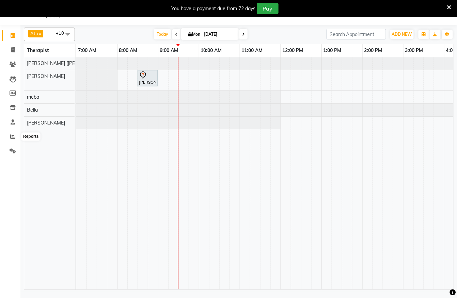
click at [9, 116] on li "Staff" at bounding box center [10, 122] width 20 height 15
click at [11, 123] on icon at bounding box center [13, 121] width 4 height 5
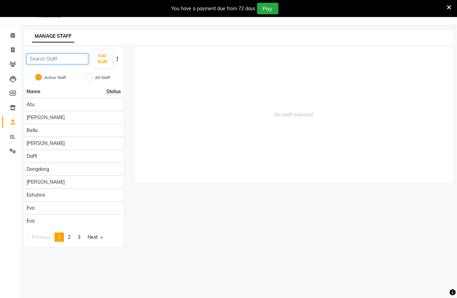
click at [66, 61] on input "text" at bounding box center [58, 59] width 62 height 11
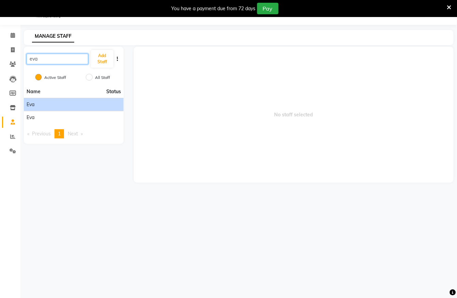
type input "eva"
click at [90, 105] on div "eva" at bounding box center [74, 104] width 94 height 7
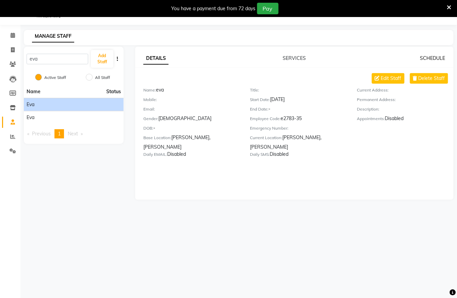
click at [425, 55] on link "SCHEDULE" at bounding box center [432, 58] width 25 height 6
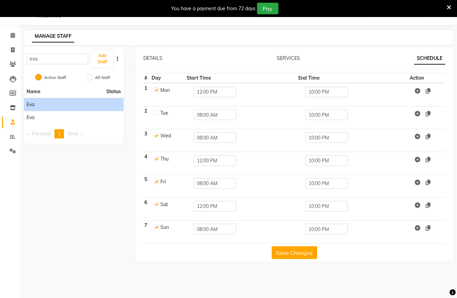
click at [59, 103] on div "eva" at bounding box center [74, 104] width 94 height 7
click at [63, 116] on div "Eva" at bounding box center [74, 117] width 94 height 7
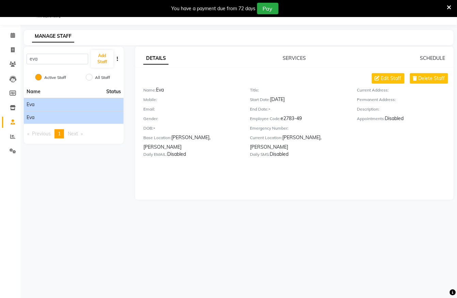
click at [63, 104] on div "eva" at bounding box center [74, 104] width 94 height 7
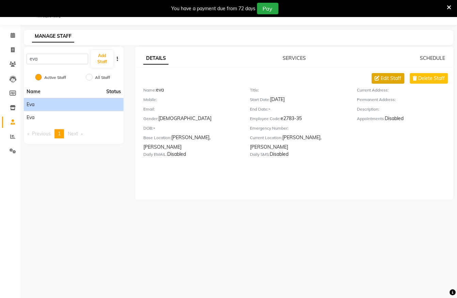
click at [375, 77] on icon at bounding box center [377, 78] width 5 height 5
select select "[DEMOGRAPHIC_DATA]"
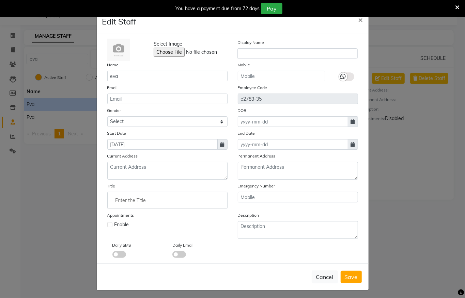
click at [104, 219] on div "Appointments Enable" at bounding box center [167, 225] width 130 height 27
click at [107, 224] on label at bounding box center [109, 224] width 5 height 5
click at [107, 224] on input "checkbox" at bounding box center [109, 224] width 4 height 4
checkbox input "true"
click at [344, 278] on span "Save" at bounding box center [350, 277] width 13 height 7
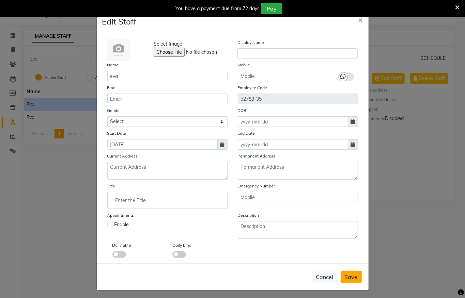
select select
checkbox input "false"
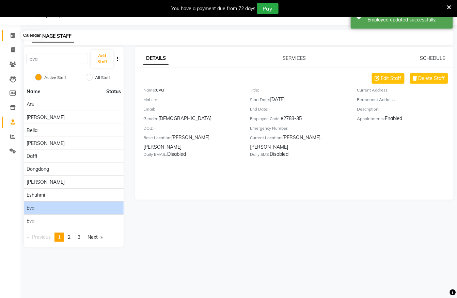
click at [11, 33] on icon at bounding box center [13, 35] width 4 height 5
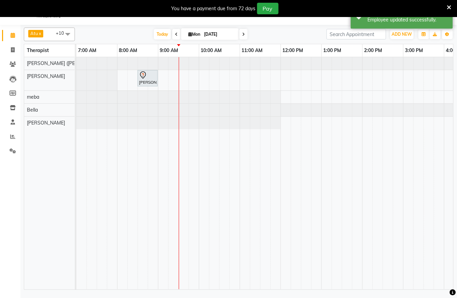
click at [42, 37] on span "Atu x" at bounding box center [35, 33] width 15 height 7
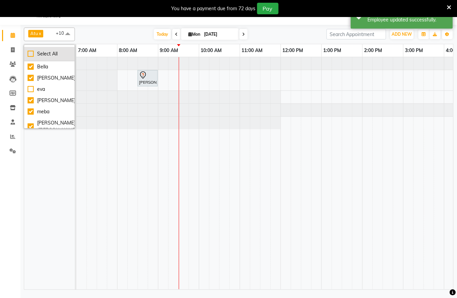
click at [28, 52] on div "Select All" at bounding box center [50, 53] width 44 height 7
checkbox input "true"
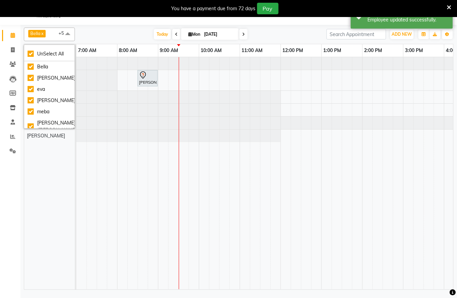
click at [48, 161] on div "[PERSON_NAME] ([PERSON_NAME]) [PERSON_NAME] [PERSON_NAME] Bella [PERSON_NAME]" at bounding box center [53, 173] width 59 height 232
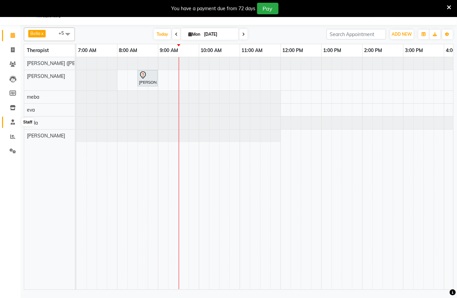
click at [12, 125] on span at bounding box center [13, 122] width 12 height 8
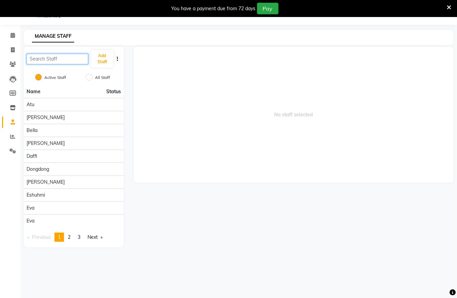
click at [54, 56] on input "text" at bounding box center [58, 59] width 62 height 11
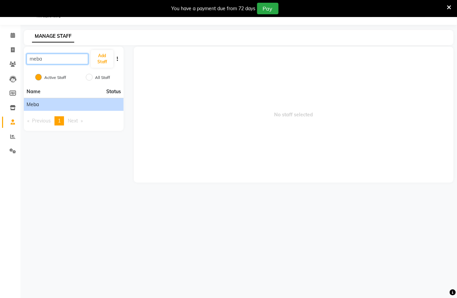
type input "meba"
click at [50, 106] on div "meba" at bounding box center [74, 104] width 94 height 7
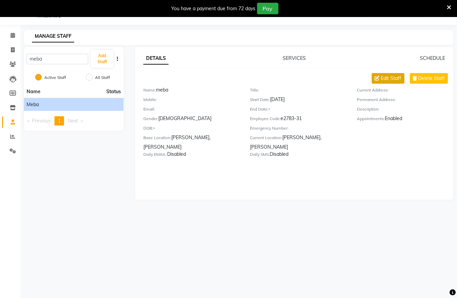
click at [376, 82] on button "Edit Staff" at bounding box center [388, 78] width 33 height 11
select select "[DEMOGRAPHIC_DATA]"
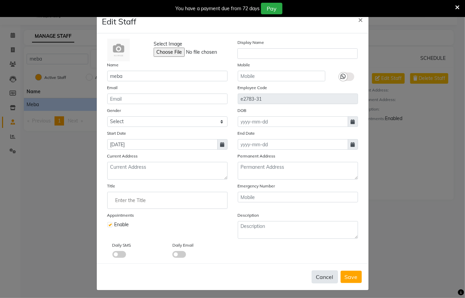
click at [314, 277] on button "Cancel" at bounding box center [324, 277] width 26 height 13
select select
checkbox input "false"
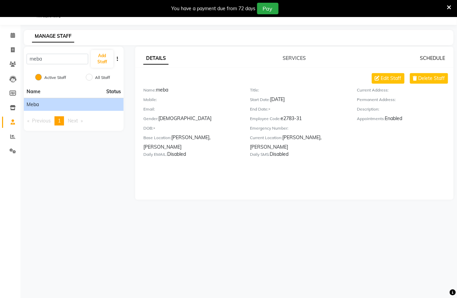
click at [425, 58] on link "SCHEDULE" at bounding box center [432, 58] width 25 height 6
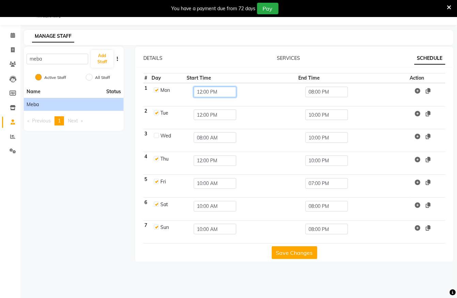
click at [210, 95] on input "12:00 PM" at bounding box center [215, 92] width 42 height 11
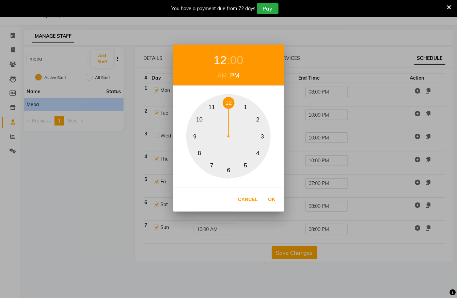
click at [200, 114] on button "10" at bounding box center [199, 120] width 12 height 12
click at [270, 197] on button "Ok" at bounding box center [272, 200] width 14 height 14
type input "10:00 PM"
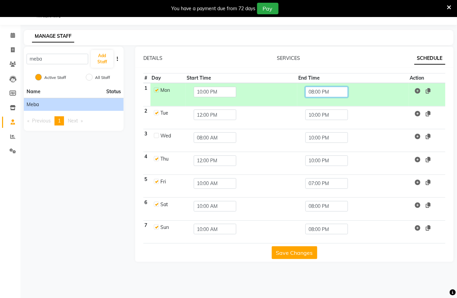
click at [322, 90] on input "08:00 PM" at bounding box center [326, 92] width 42 height 11
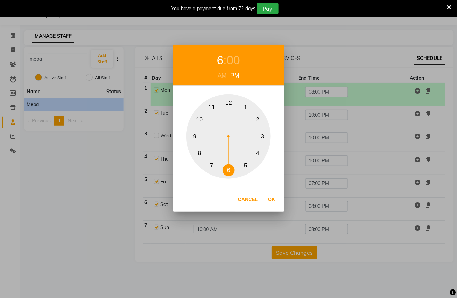
click at [226, 167] on button "6" at bounding box center [229, 170] width 12 height 12
click at [272, 197] on button "Ok" at bounding box center [272, 200] width 14 height 14
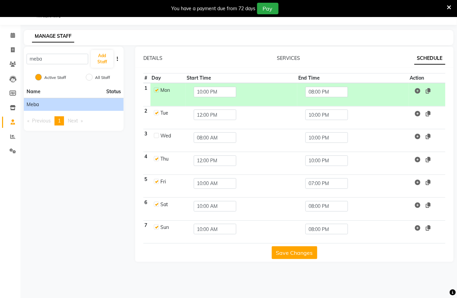
type input "06:00 PM"
click at [11, 23] on nav "08047224946 Select Location × [PERSON_NAME], [PERSON_NAME] Default Panel My Pan…" at bounding box center [228, 12] width 457 height 25
click at [14, 37] on icon at bounding box center [13, 35] width 4 height 5
